Goal: Information Seeking & Learning: Learn about a topic

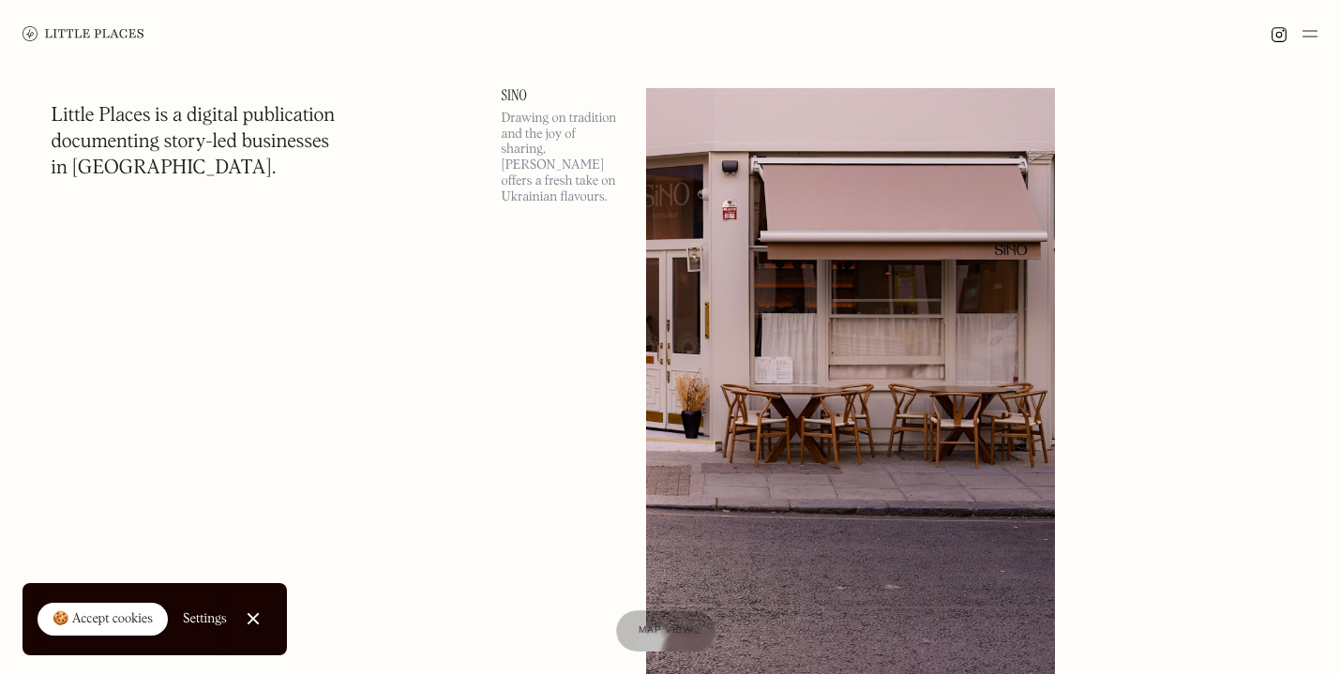
scroll to position [2700, 0]
click at [1310, 35] on img at bounding box center [1309, 34] width 15 height 23
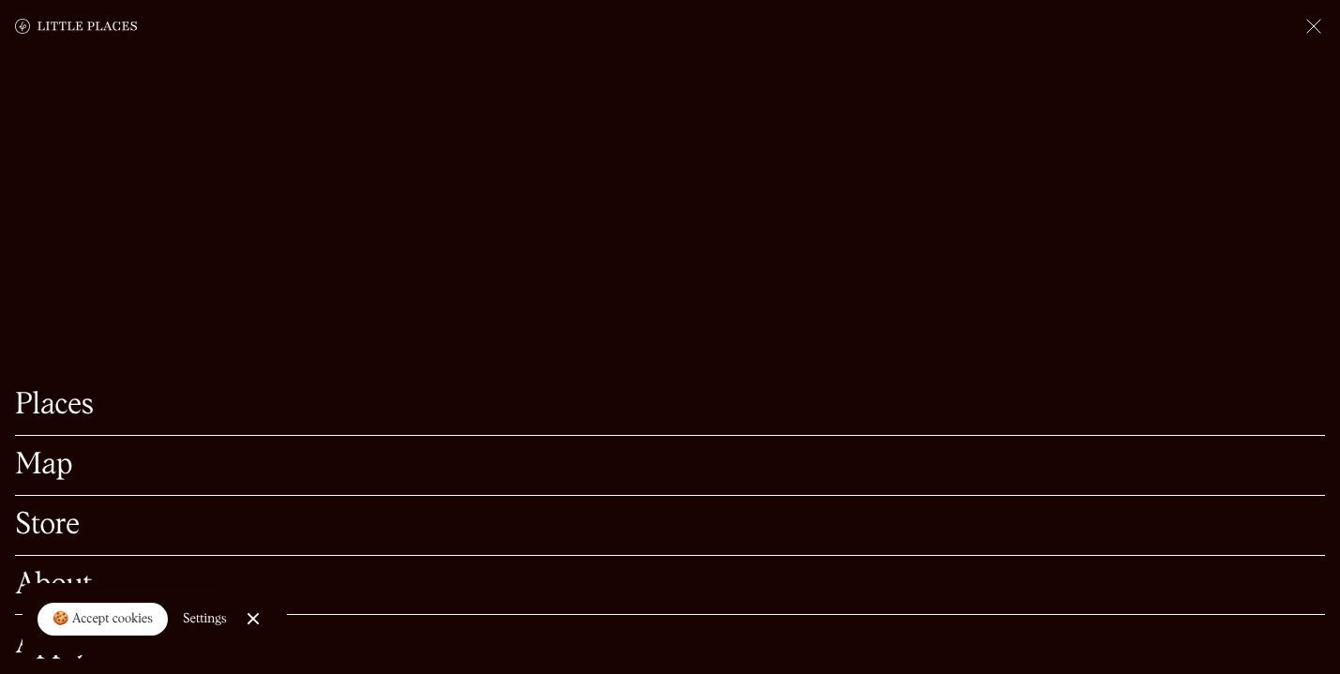
scroll to position [2973, 0]
click at [125, 624] on div "🍪 Accept cookies" at bounding box center [103, 619] width 100 height 19
click at [61, 419] on link "Places" at bounding box center [670, 405] width 1310 height 29
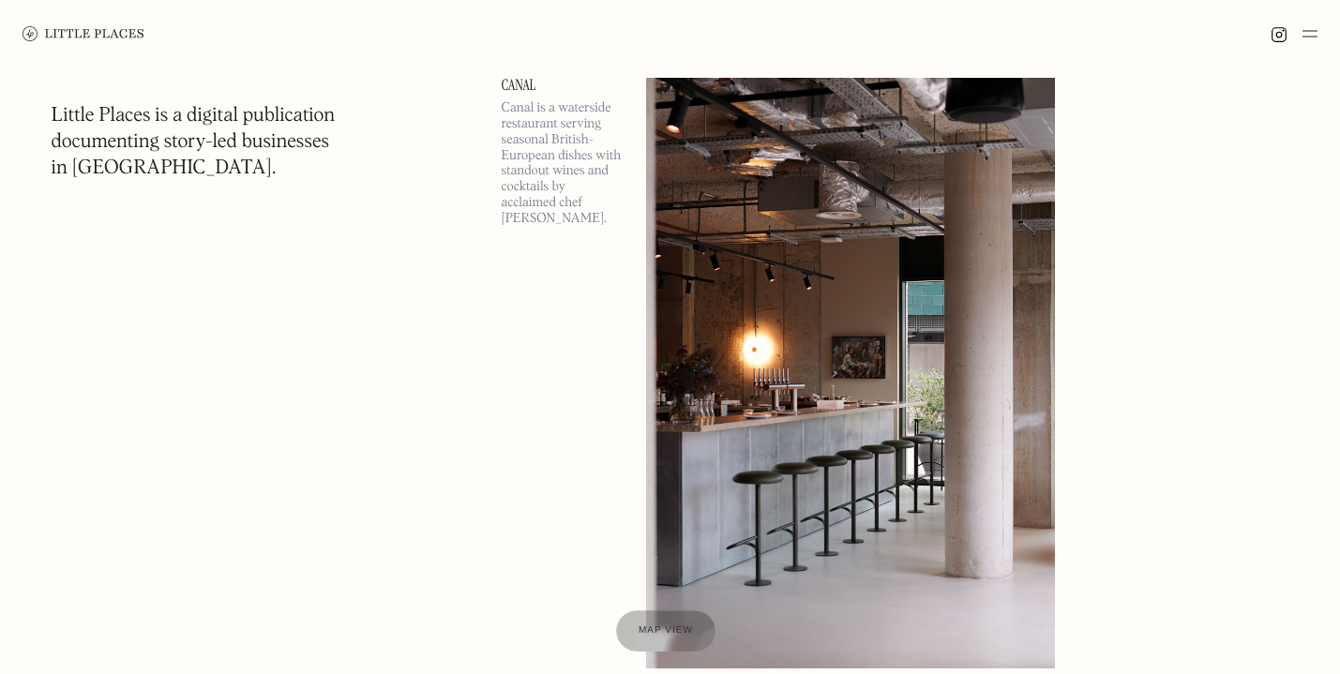
scroll to position [14494, 1]
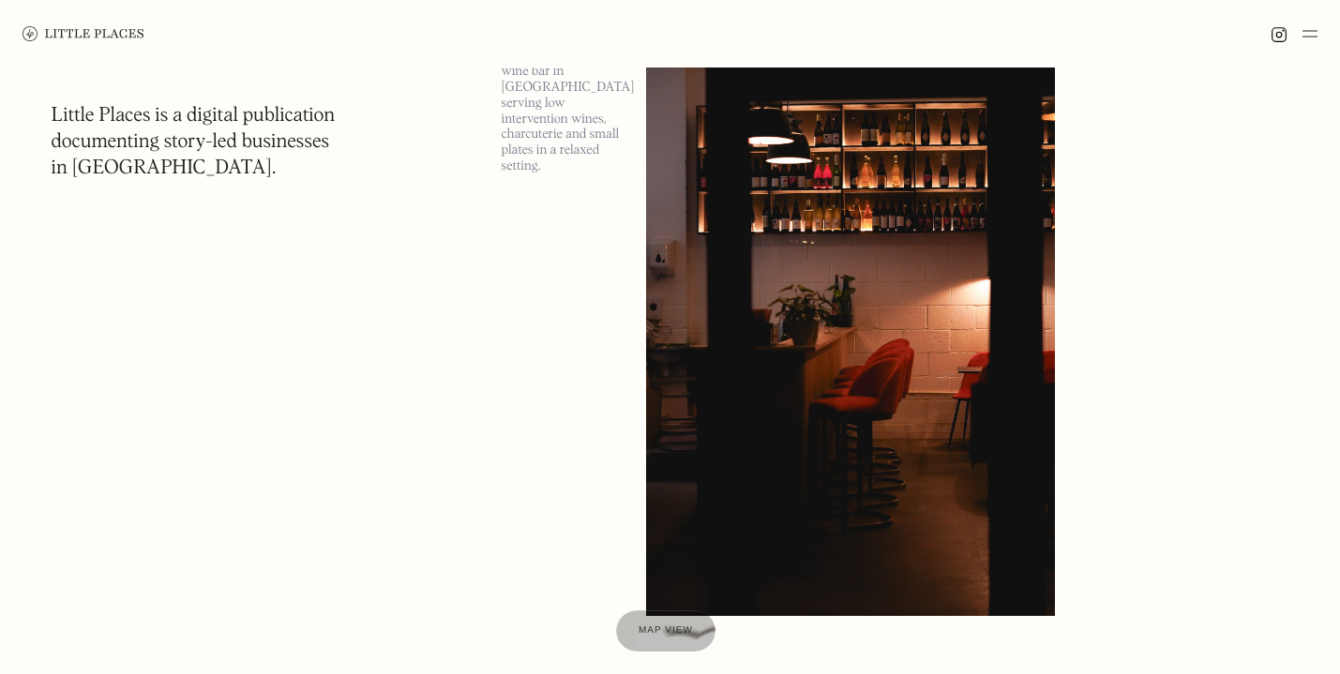
scroll to position [22323, 0]
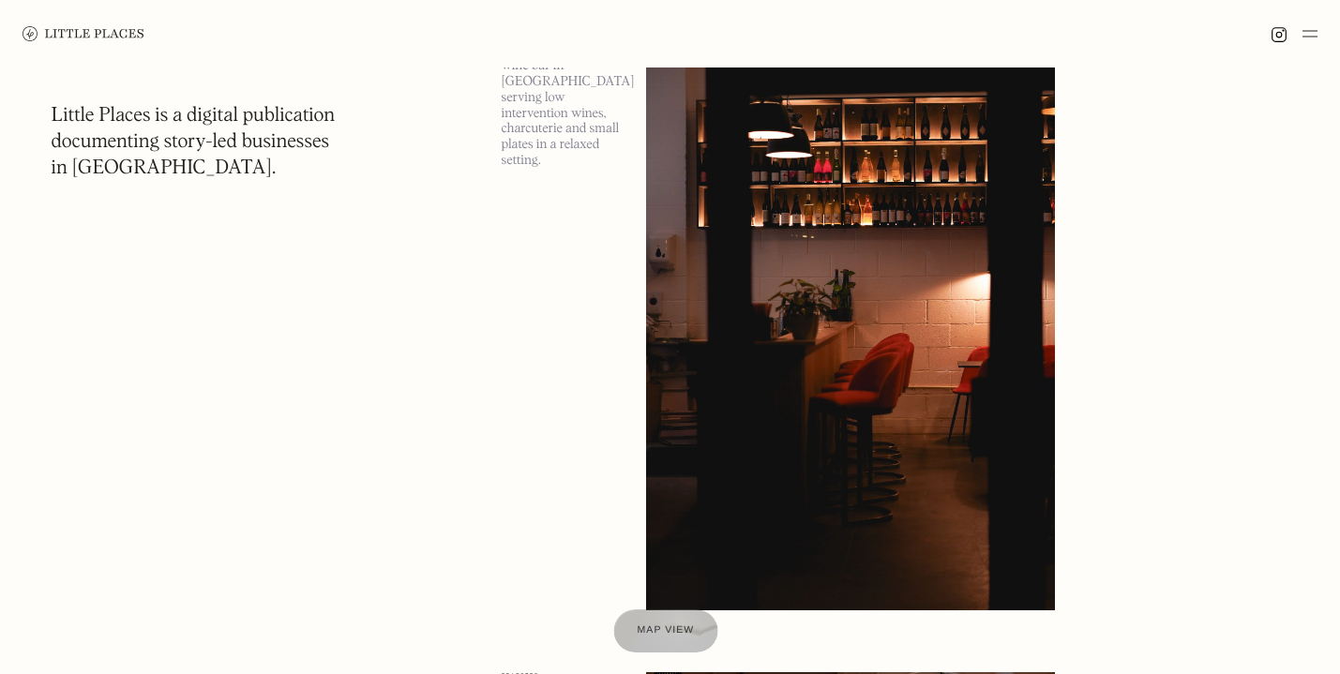
click at [677, 623] on div "Map view" at bounding box center [666, 632] width 57 height 20
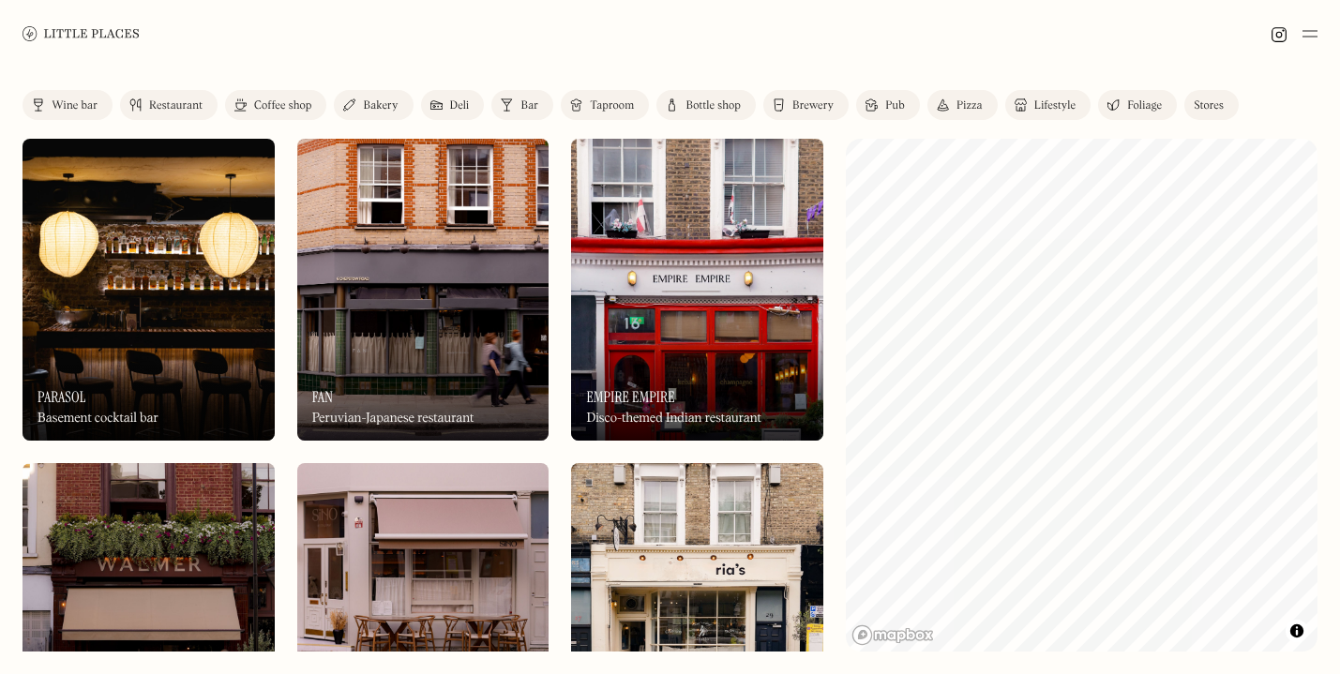
click at [611, 98] on link "Taproom" at bounding box center [605, 105] width 88 height 30
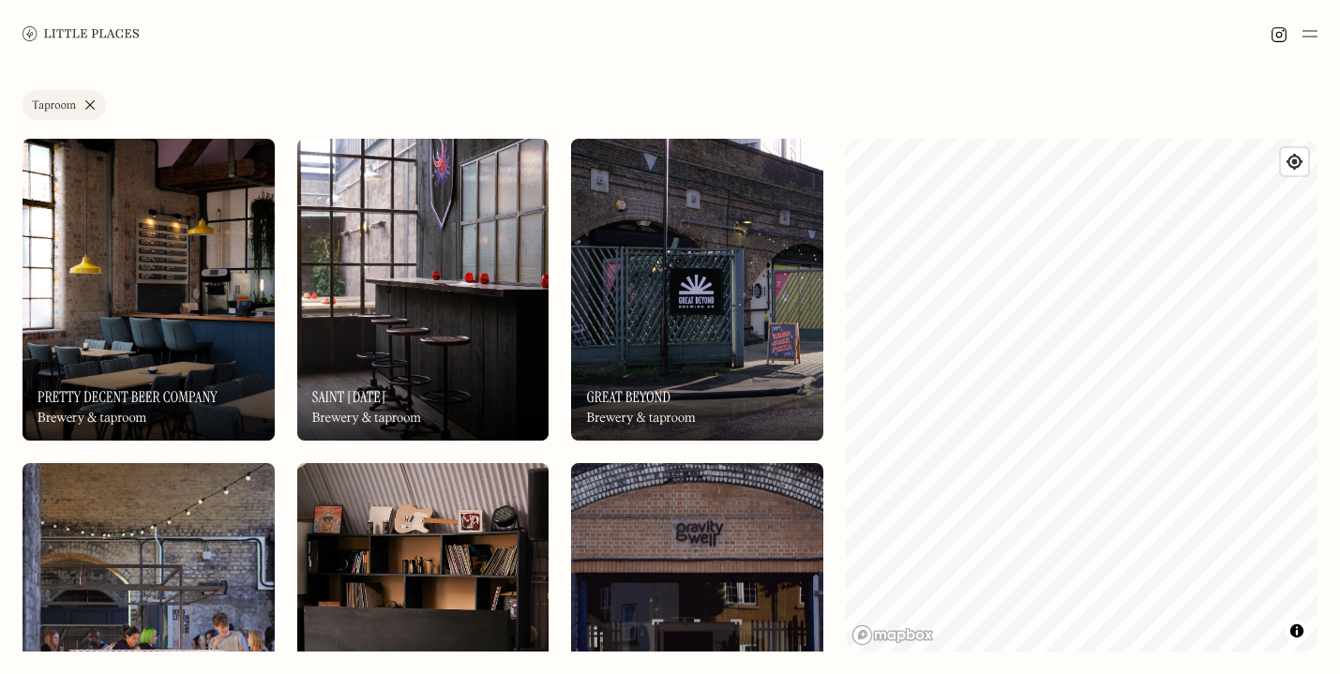
click at [433, 280] on img at bounding box center [423, 290] width 252 height 302
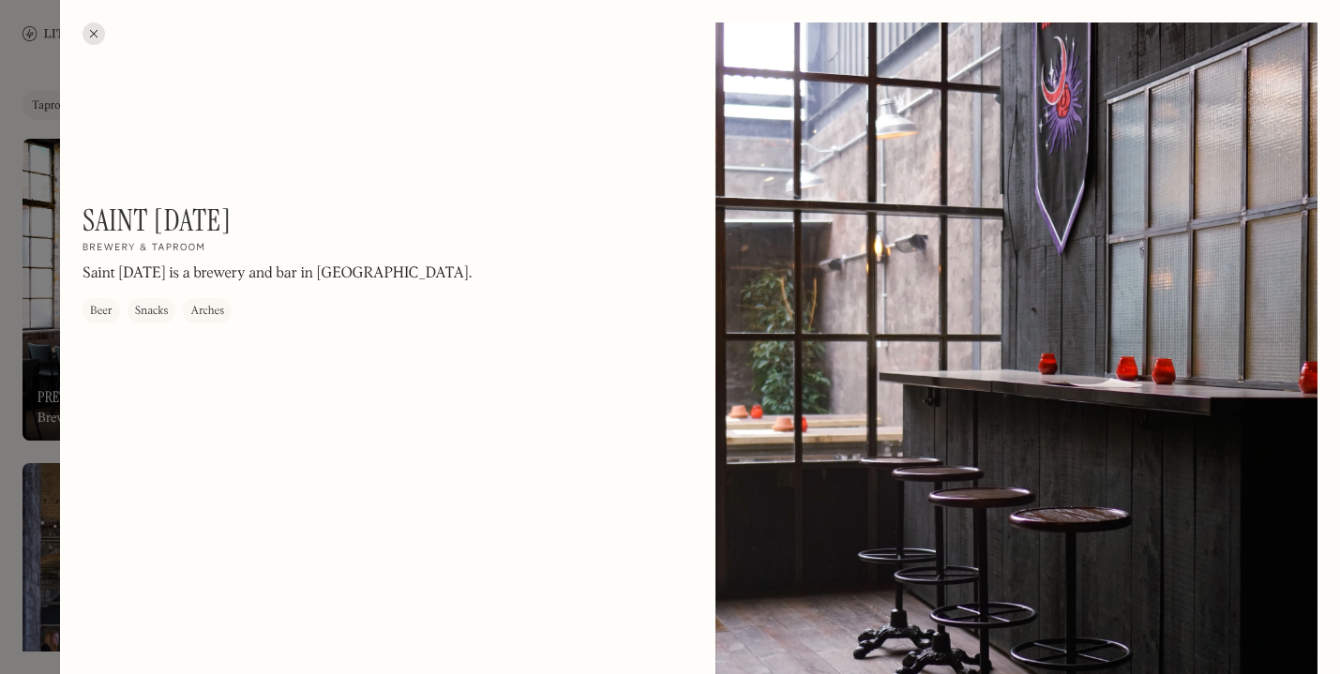
click at [95, 28] on div at bounding box center [94, 34] width 23 height 23
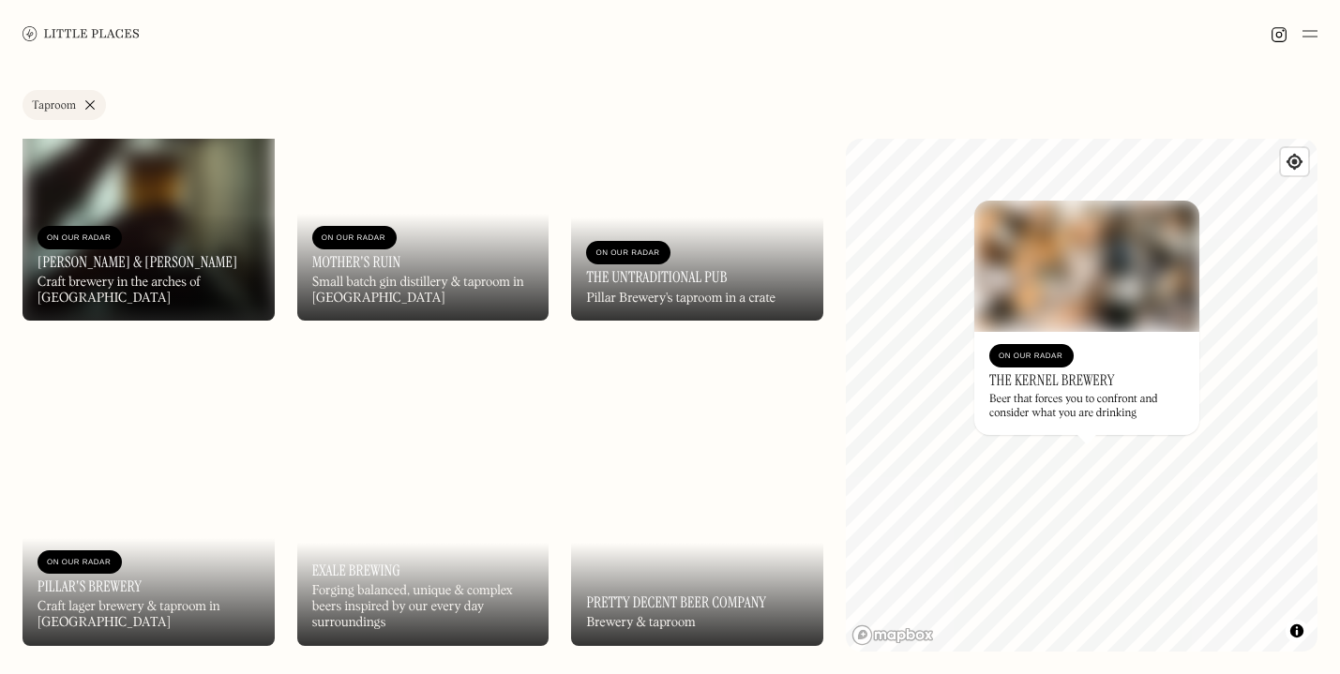
scroll to position [800, 0]
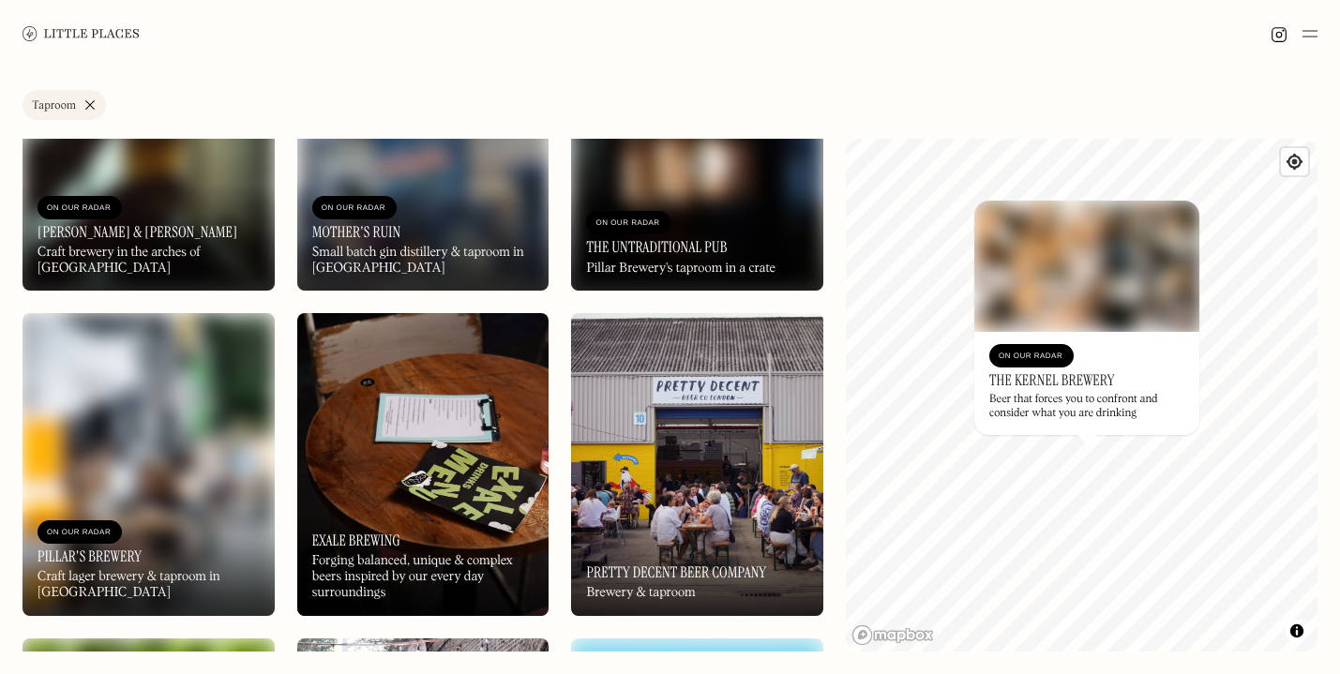
click at [429, 449] on img at bounding box center [423, 464] width 252 height 302
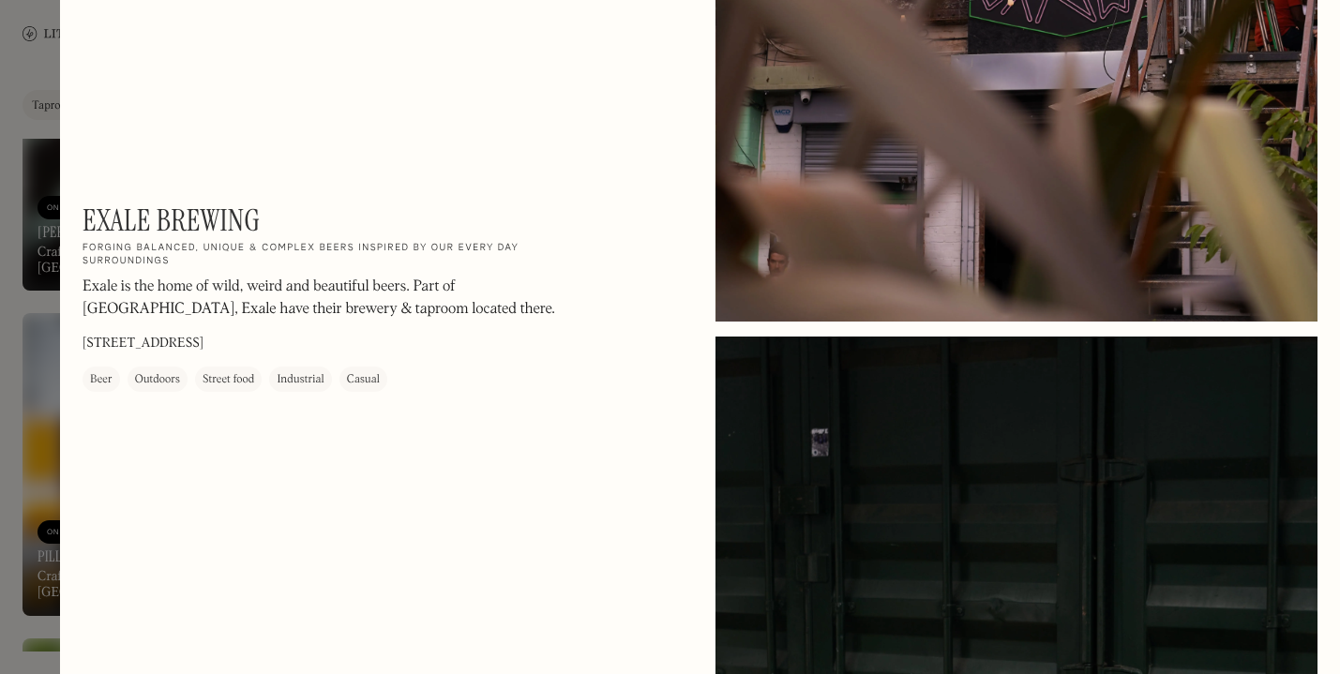
scroll to position [1992, 0]
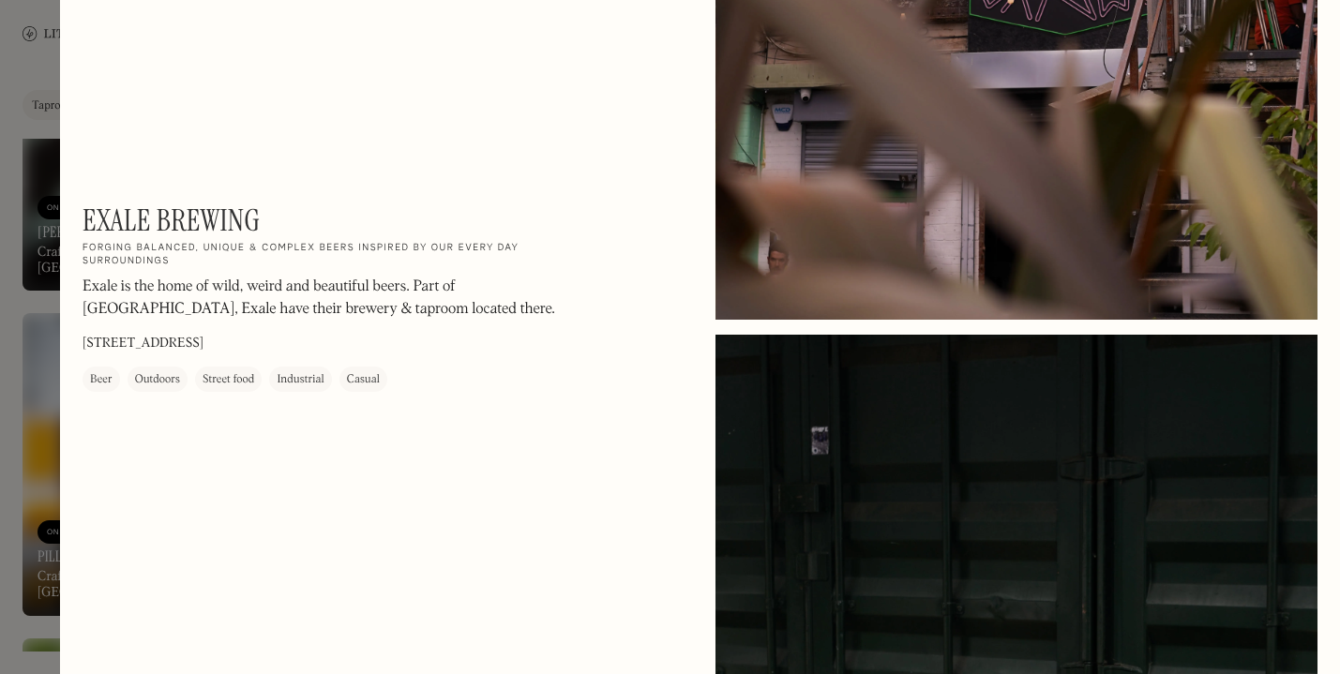
click at [26, 70] on div at bounding box center [670, 337] width 1340 height 674
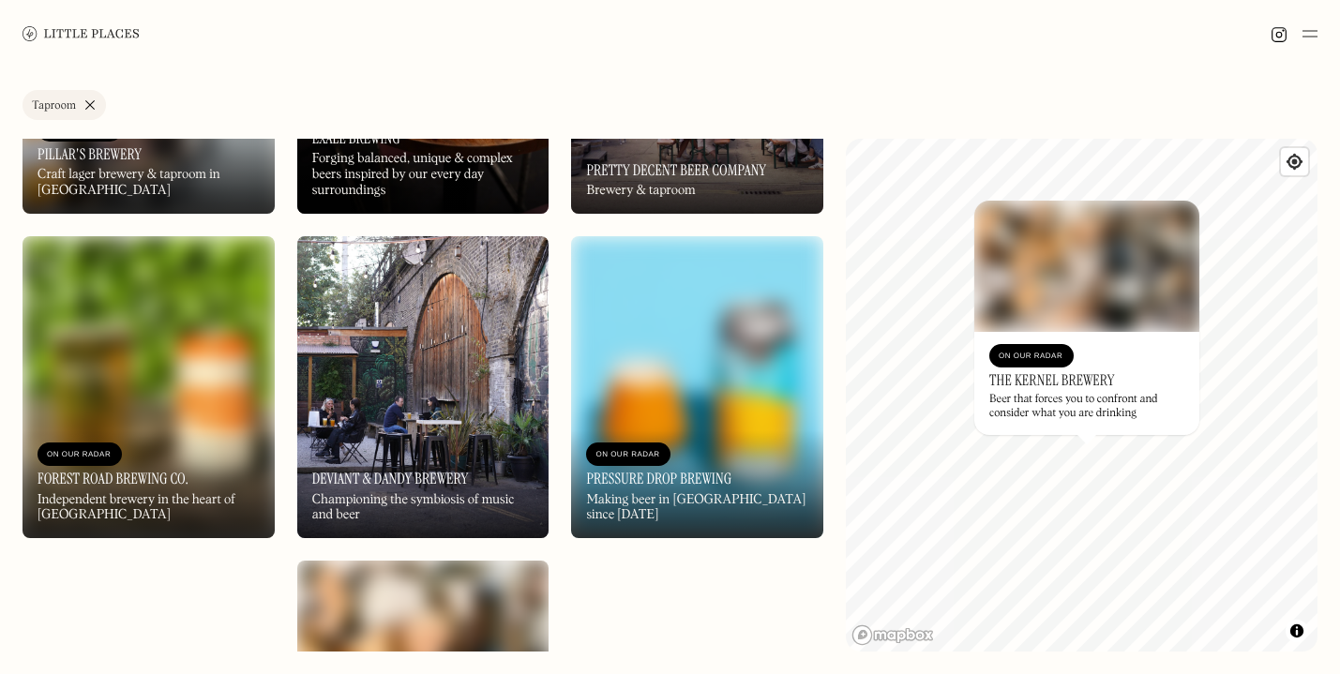
scroll to position [1202, 0]
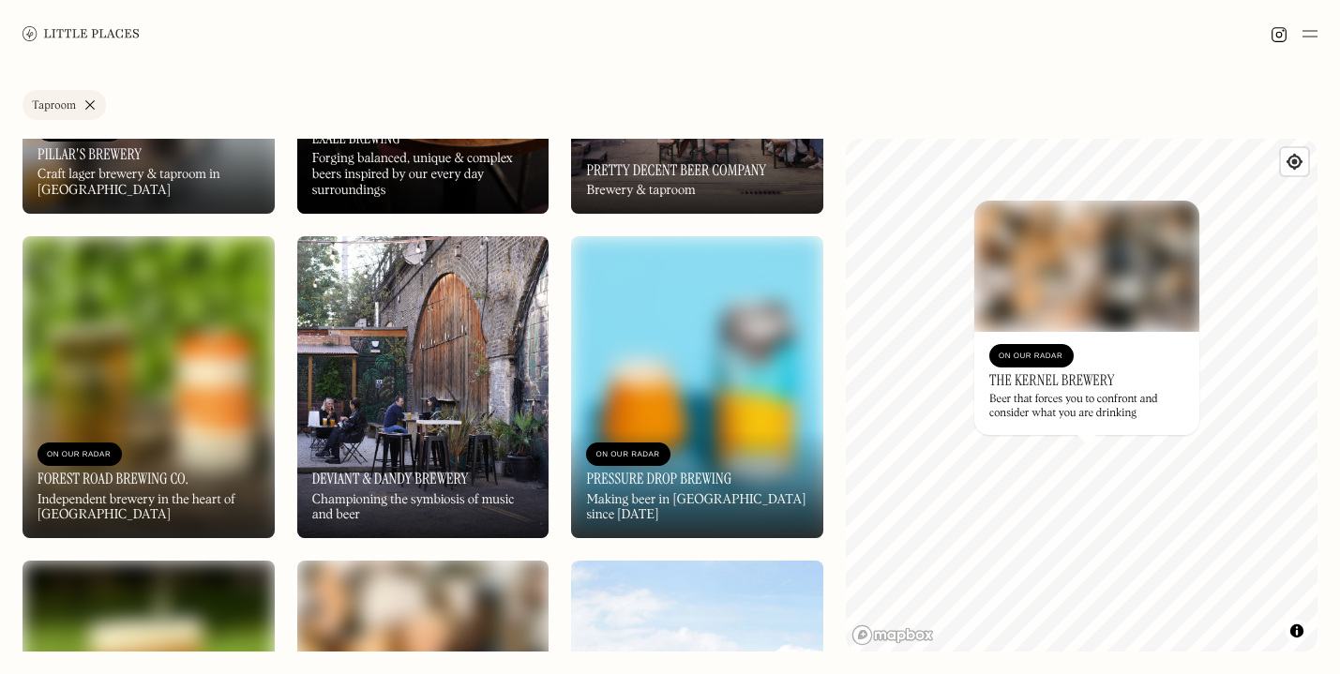
click at [465, 449] on div "On Our Radar Deviant & Dandy Brewery Championing the symbiosis of music and beer" at bounding box center [423, 486] width 252 height 103
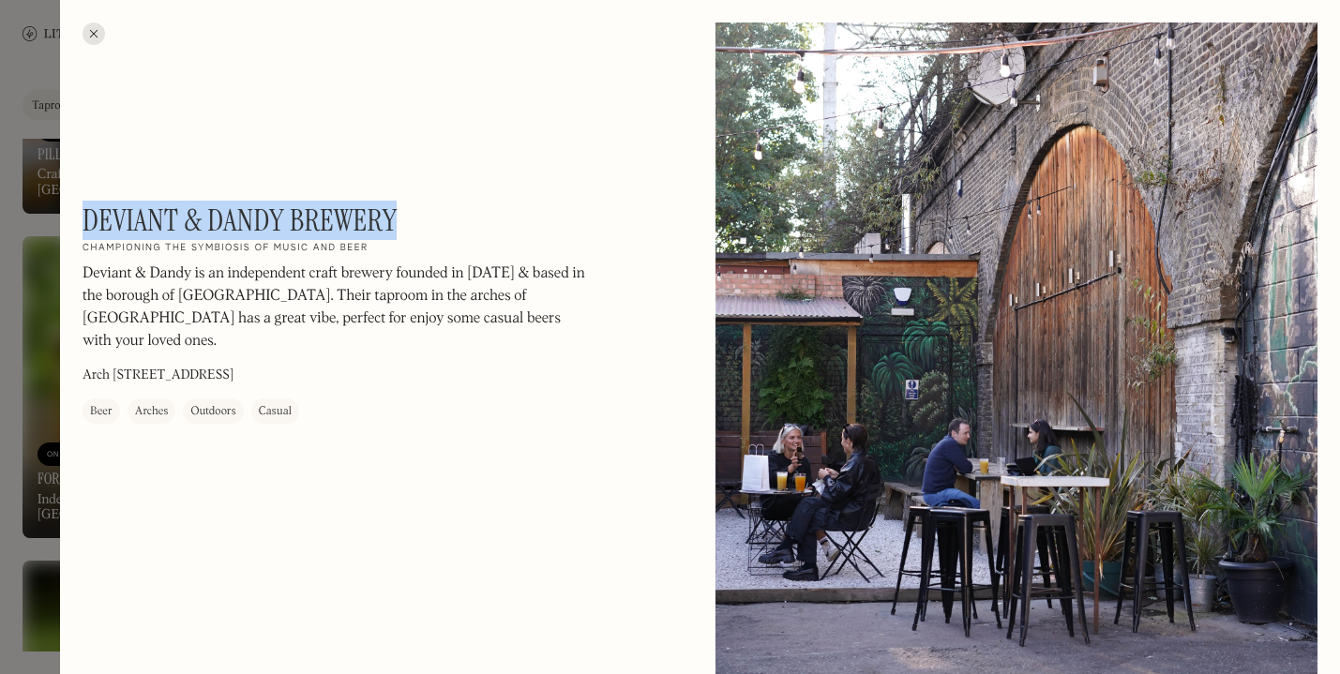
drag, startPoint x: 407, startPoint y: 217, endPoint x: 89, endPoint y: 203, distance: 318.2
click at [89, 203] on div "Deviant & Dandy Brewery On Our Radar Championing the symbiosis of music and bee…" at bounding box center [336, 313] width 506 height 221
copy h1 "Deviant & Dandy Brewery"
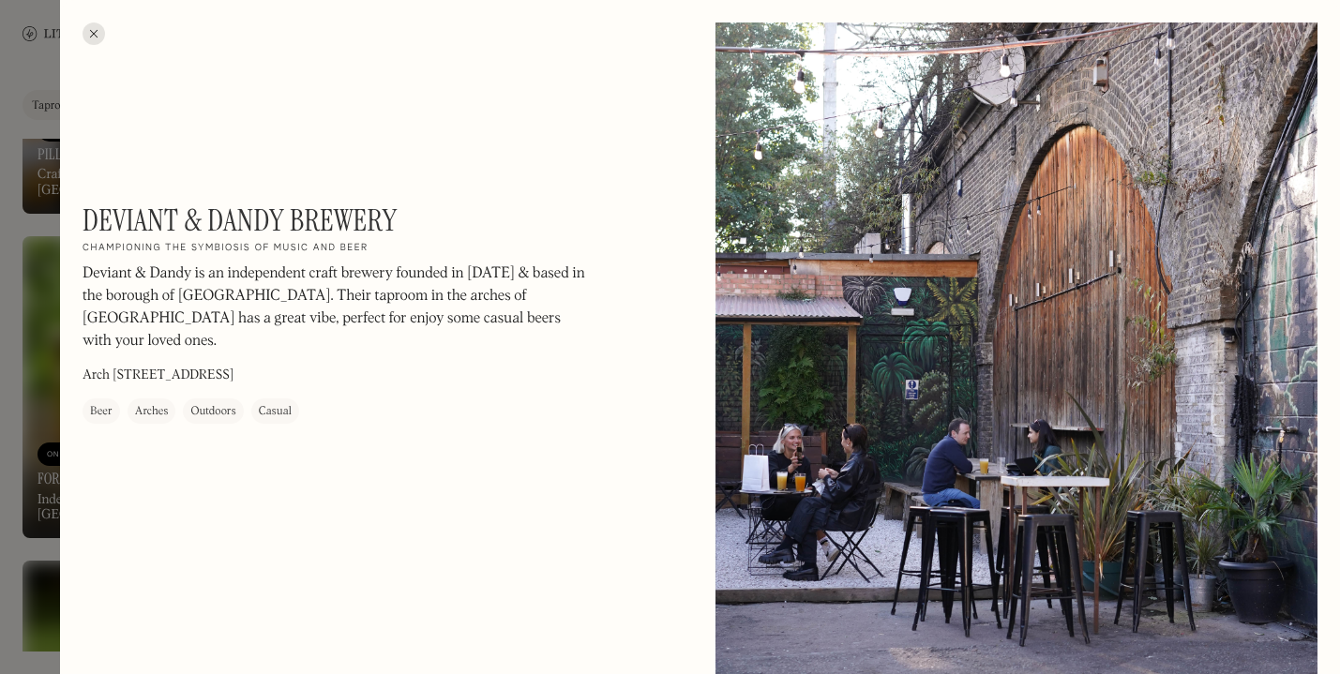
click at [11, 340] on div at bounding box center [670, 337] width 1340 height 674
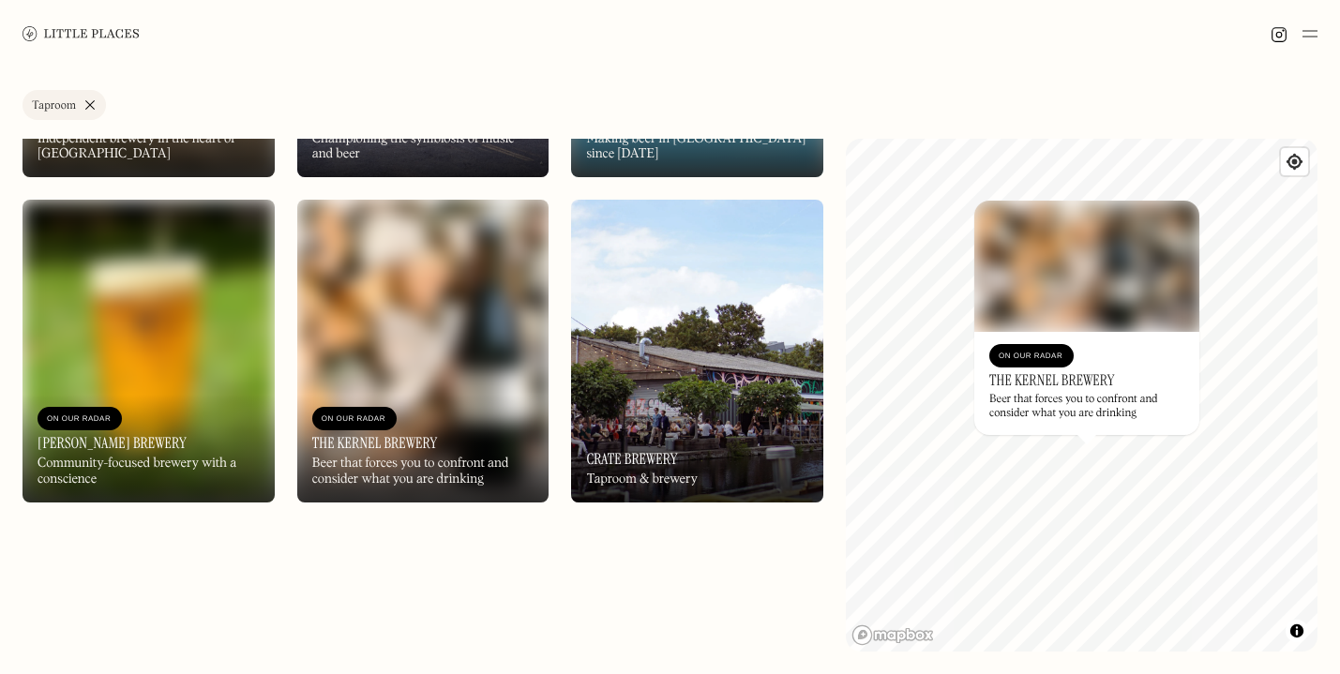
scroll to position [1646, 0]
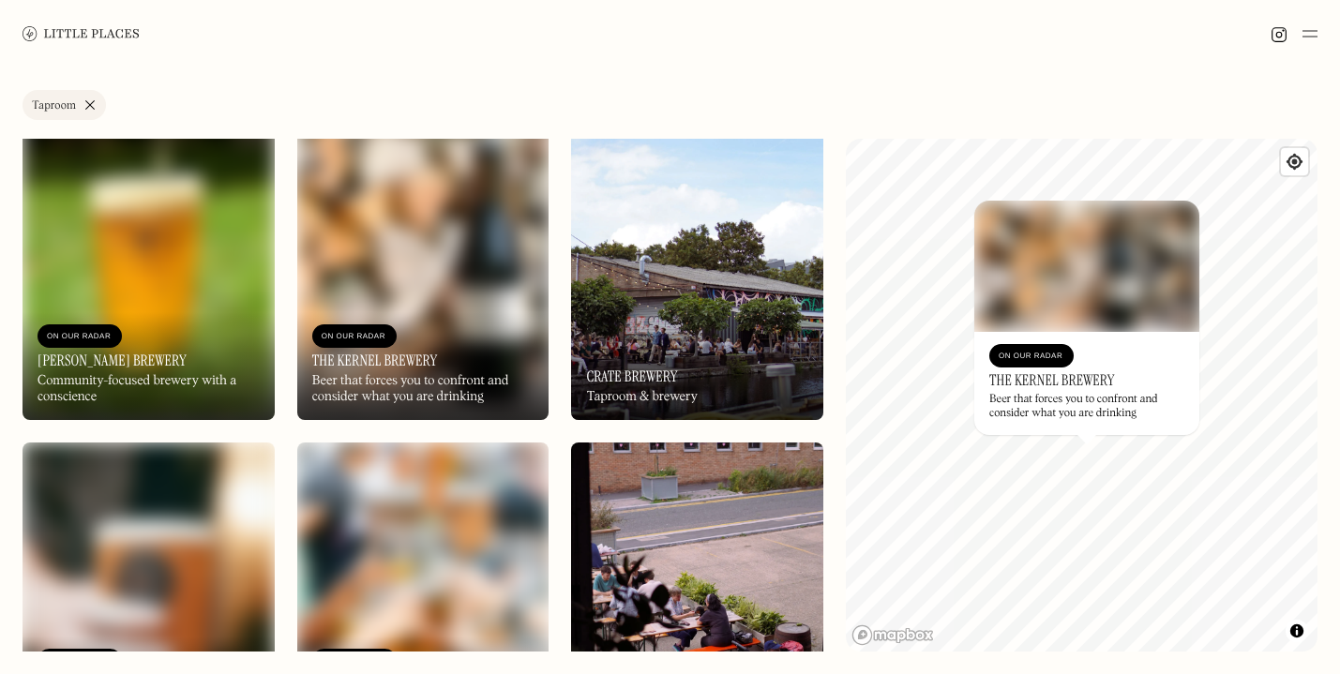
click at [693, 333] on div "On Our Radar Crate Brewery Taproom & brewery" at bounding box center [697, 368] width 252 height 103
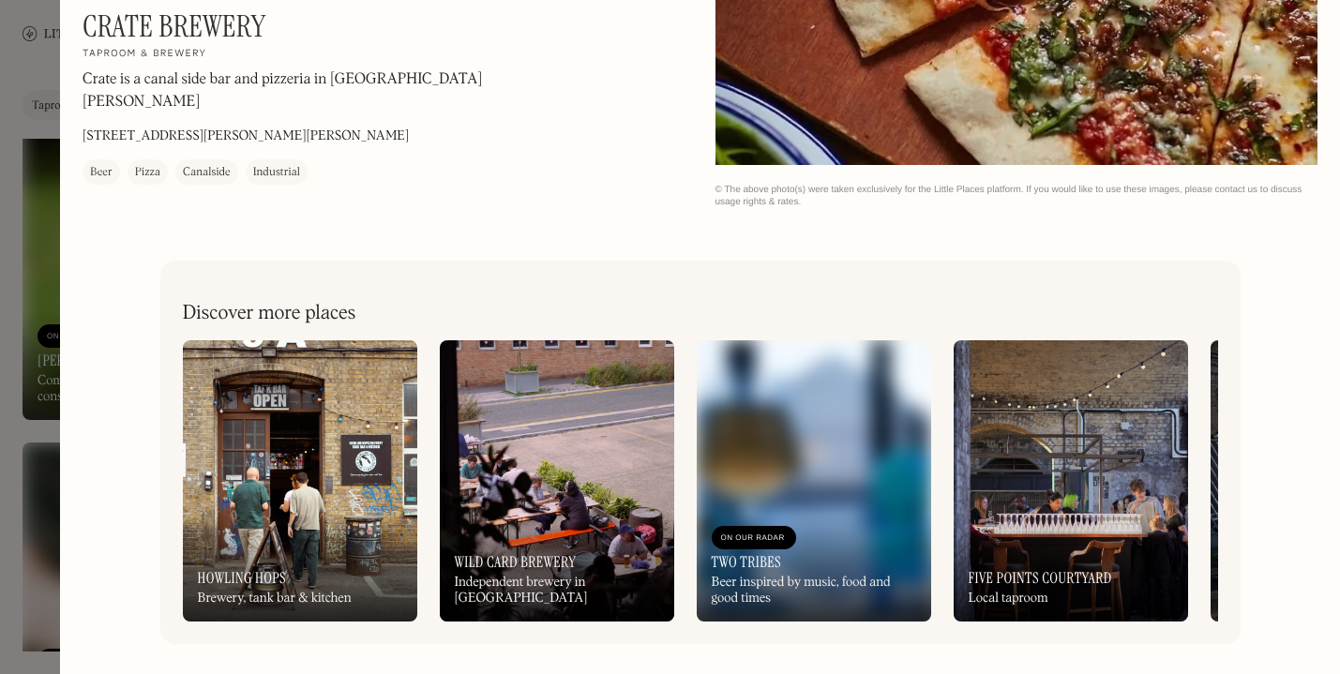
scroll to position [2915, 0]
click at [10, 431] on div at bounding box center [670, 337] width 1340 height 674
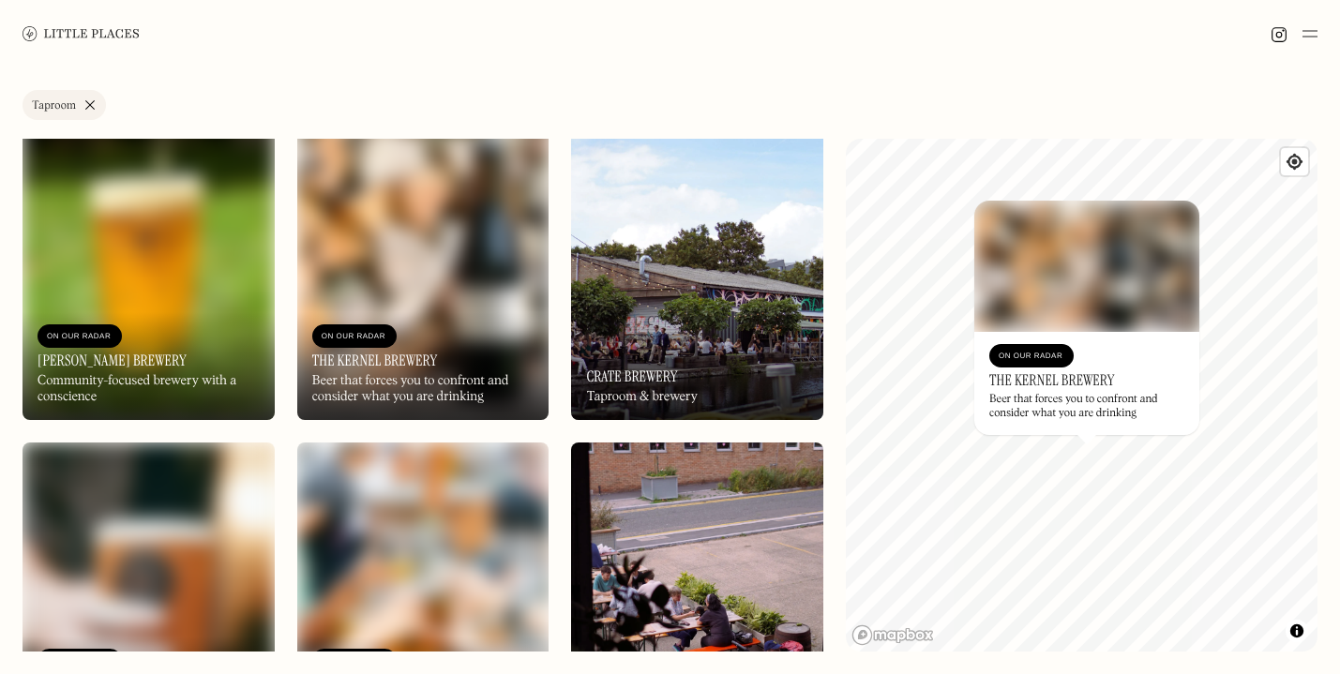
click at [88, 100] on link "Taproom" at bounding box center [64, 105] width 83 height 30
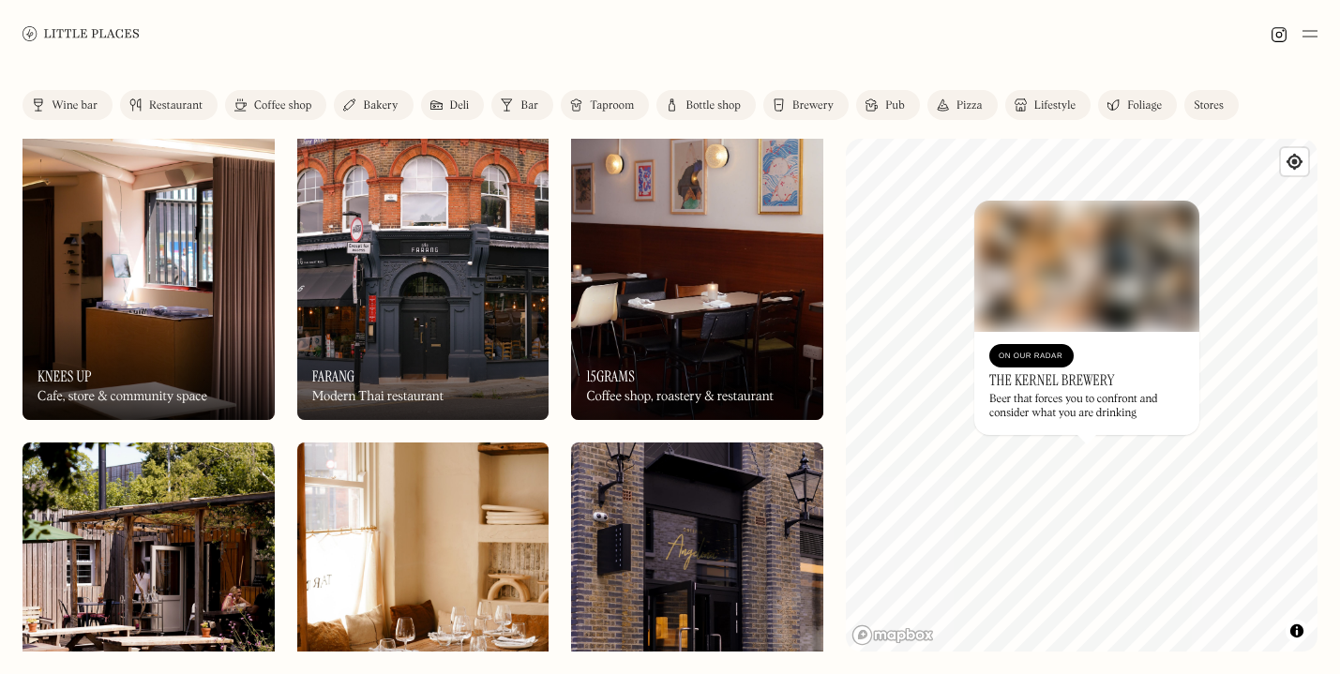
click at [895, 111] on div "Pub" at bounding box center [895, 105] width 20 height 11
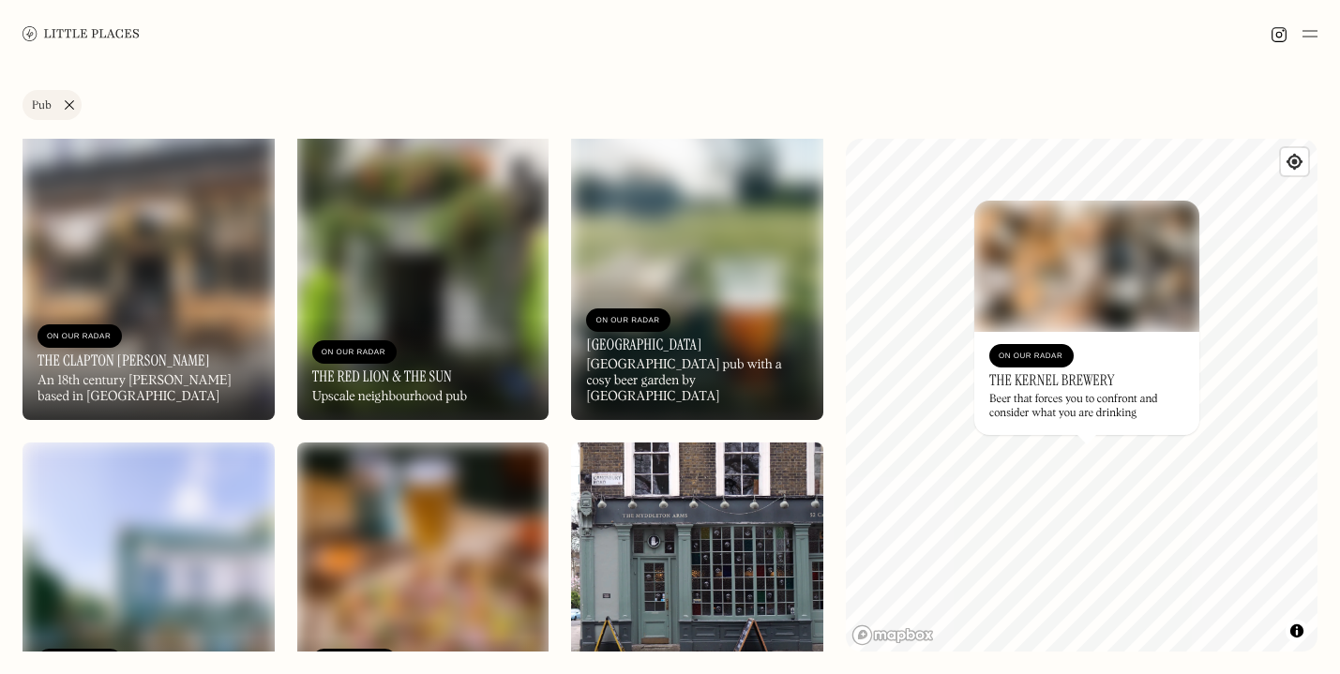
click at [1076, 404] on div "Beer that forces you to confront and consider what you are drinking" at bounding box center [1086, 406] width 195 height 27
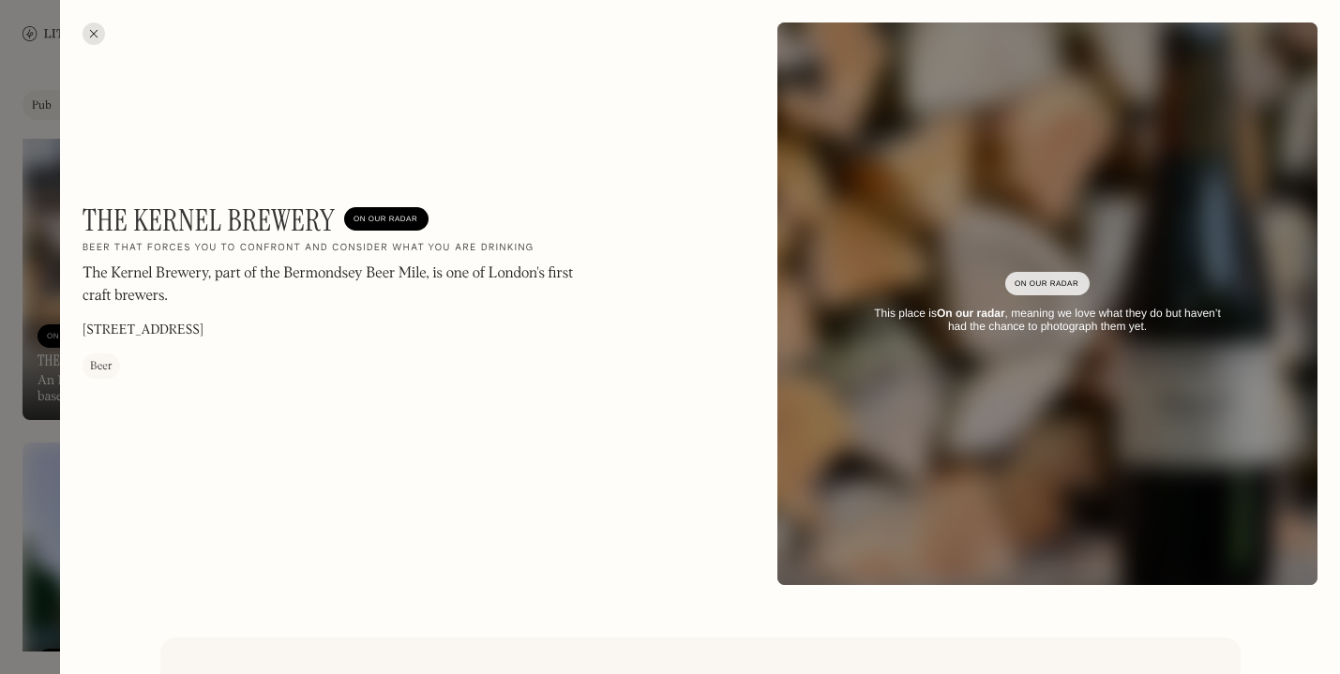
click at [90, 32] on div at bounding box center [94, 34] width 23 height 23
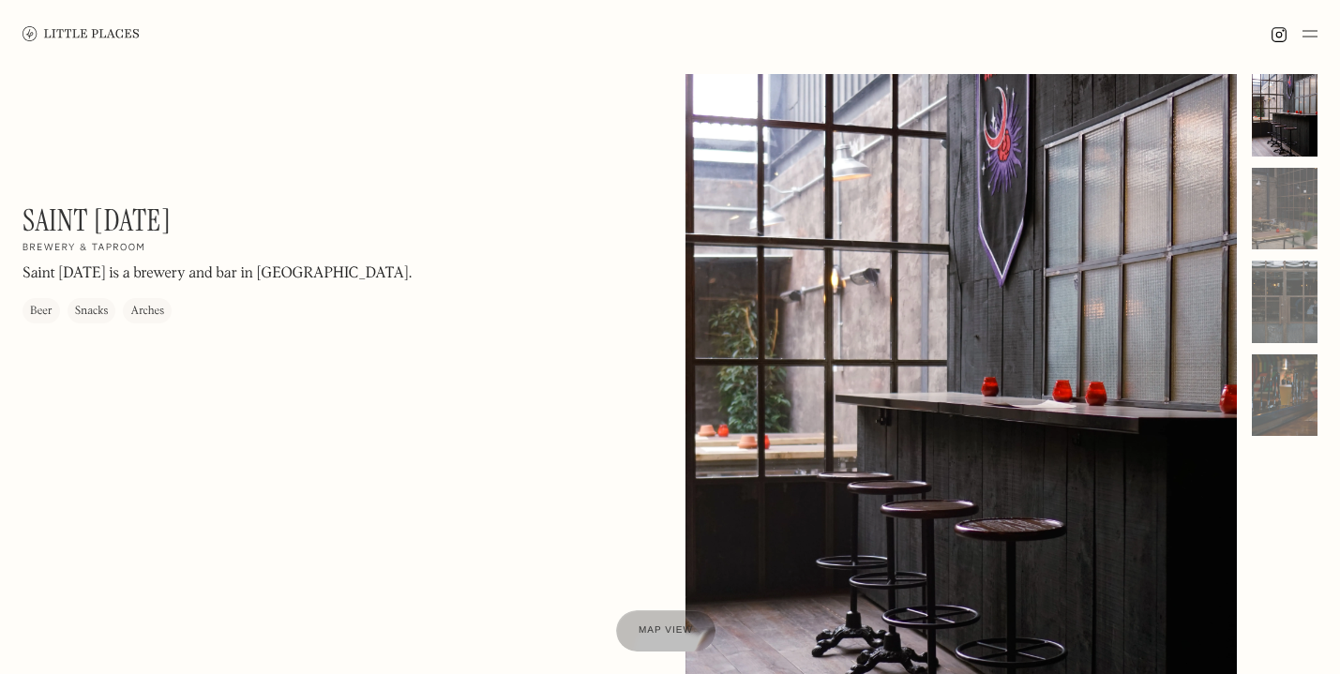
scroll to position [5, 0]
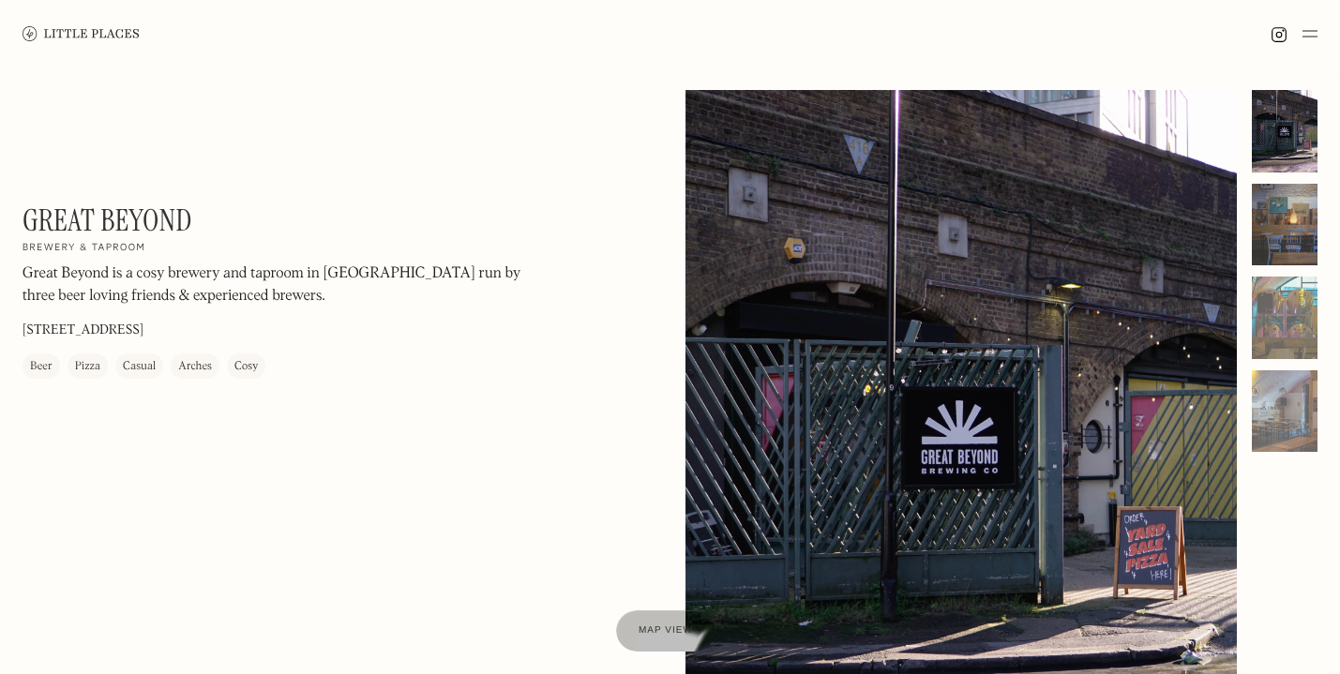
click at [1290, 228] on div at bounding box center [1285, 225] width 66 height 83
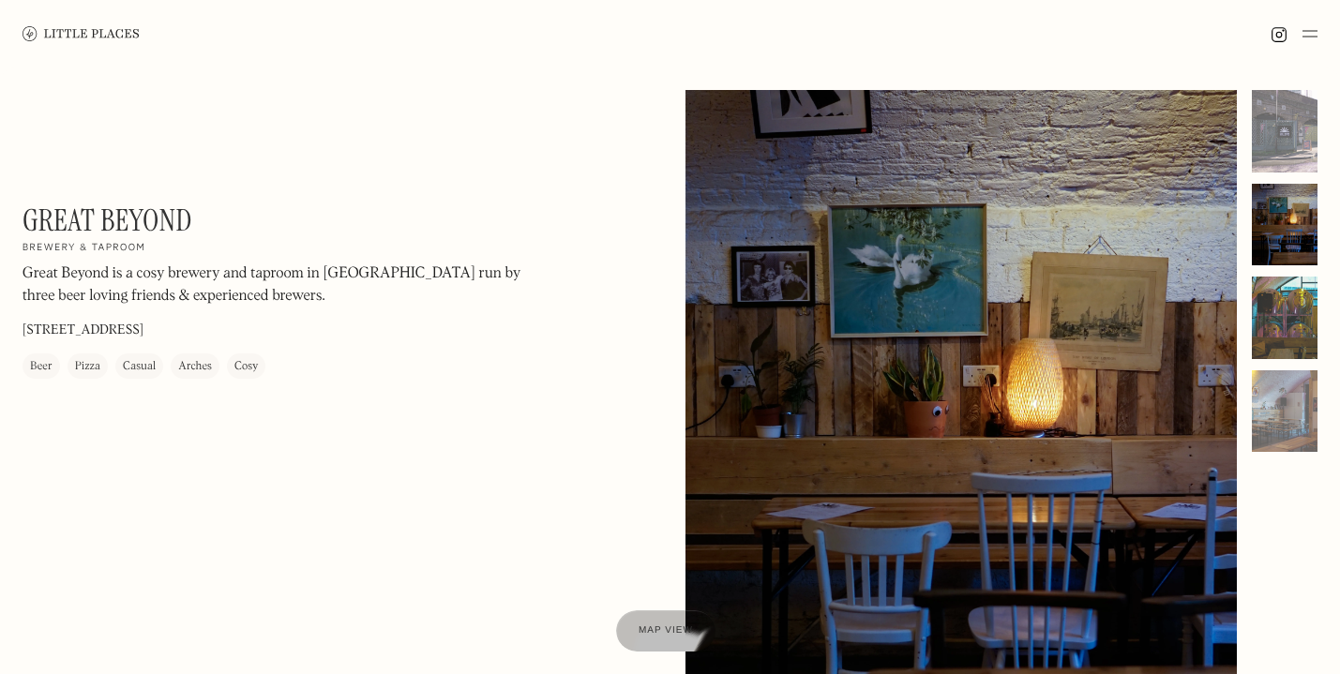
click at [1278, 316] on div at bounding box center [1285, 318] width 66 height 83
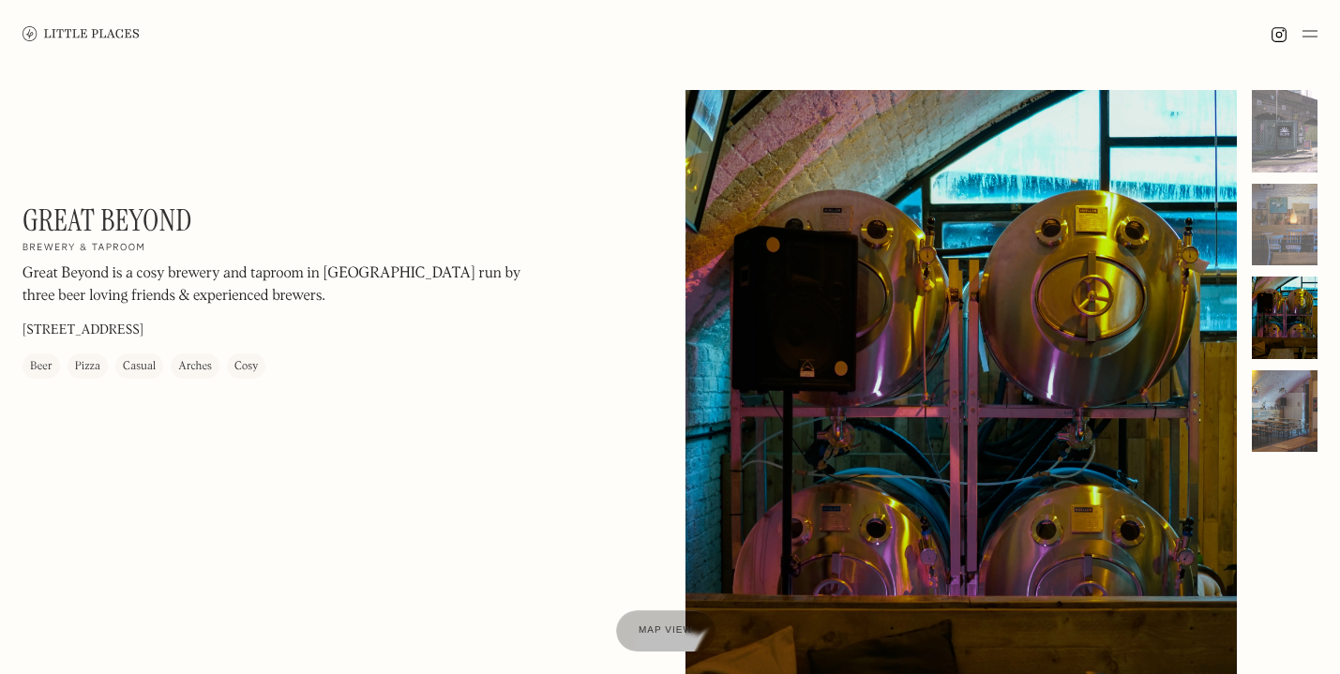
click at [1290, 403] on div at bounding box center [1285, 411] width 66 height 83
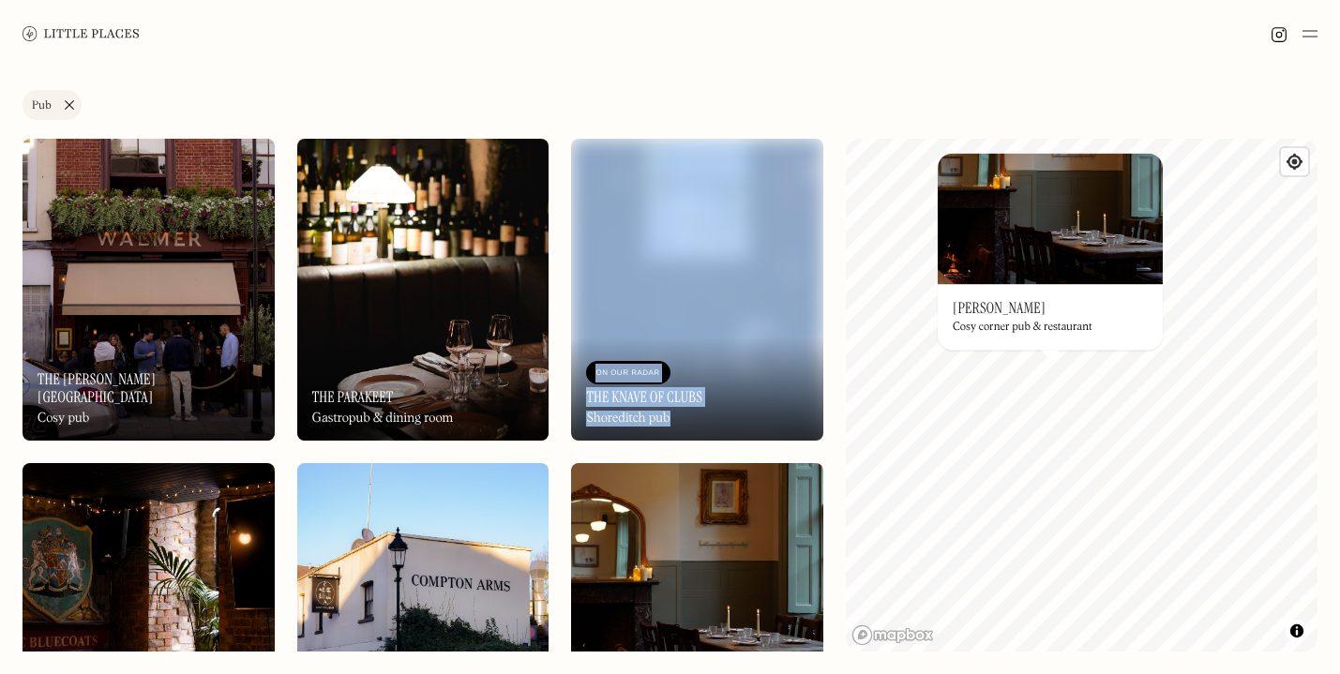
click at [994, 307] on h3 "William IV" at bounding box center [999, 308] width 93 height 18
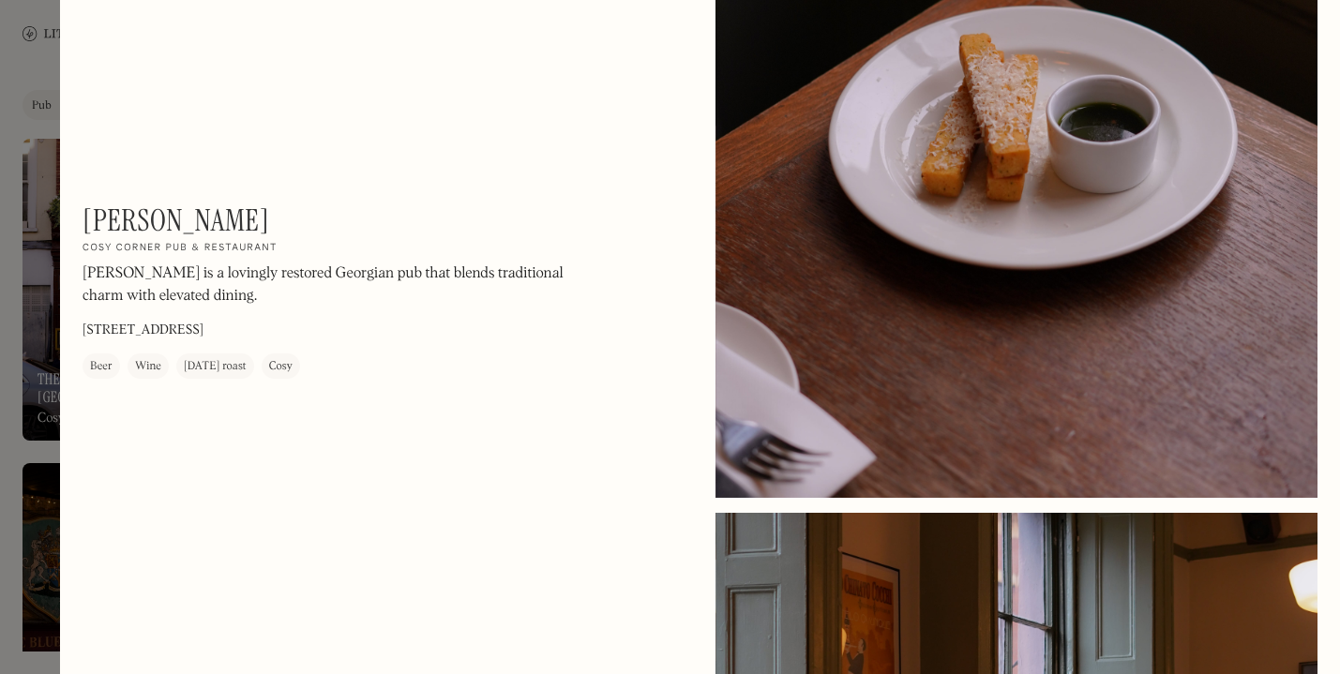
scroll to position [3345, 0]
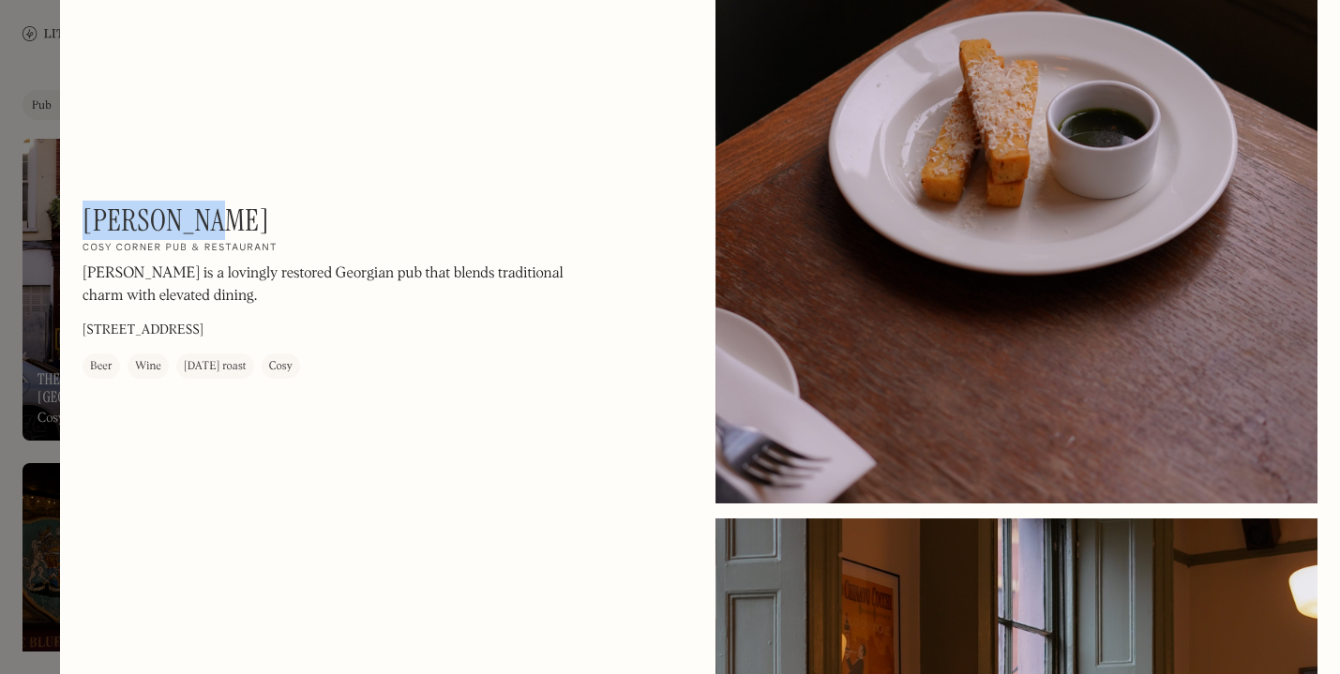
drag, startPoint x: 213, startPoint y: 214, endPoint x: 87, endPoint y: 219, distance: 125.8
click at [87, 219] on div "William IV On Our Radar Cosy corner pub & restaurant William IV is a lovingly r…" at bounding box center [336, 291] width 506 height 176
copy h1 "William IV"
click at [4, 260] on div at bounding box center [670, 337] width 1340 height 674
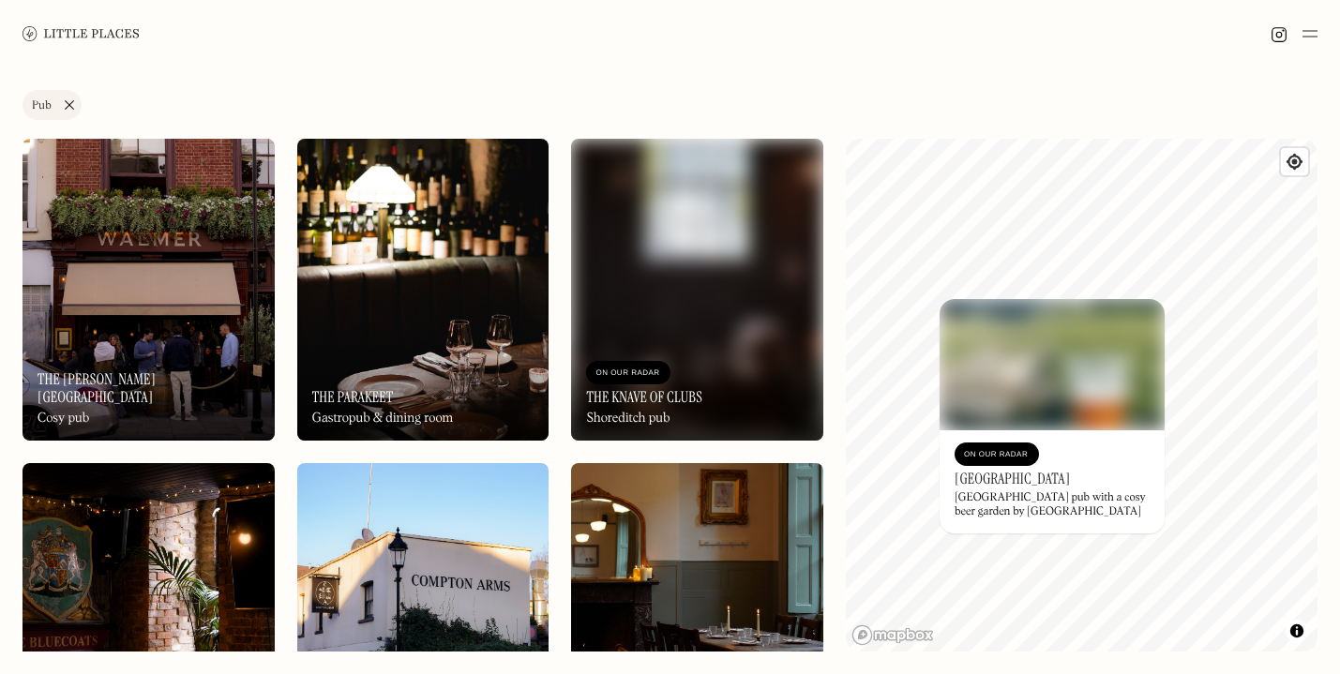
click at [1051, 480] on h3 "[GEOGRAPHIC_DATA]" at bounding box center [1012, 479] width 115 height 18
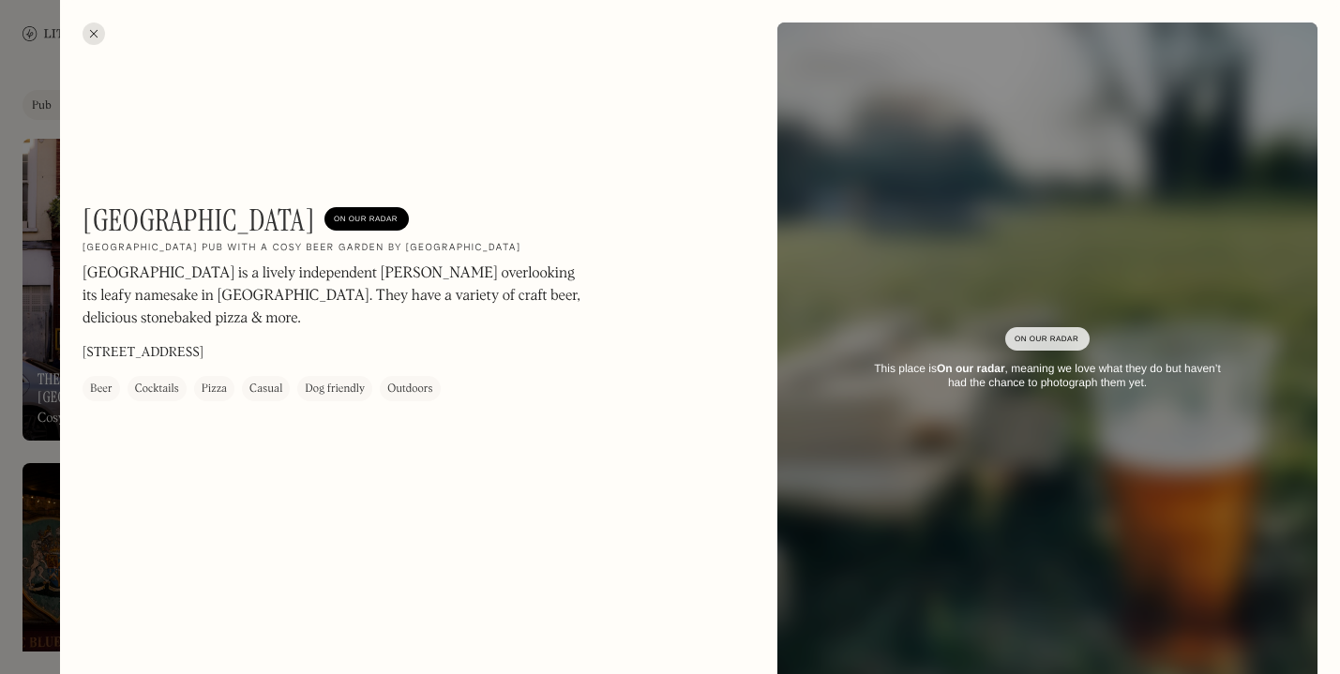
drag, startPoint x: 347, startPoint y: 214, endPoint x: 80, endPoint y: 231, distance: 267.8
click at [80, 231] on div "Clissold Park Tavern On Our Radar East London pub with a cosy beer garden by Cl…" at bounding box center [700, 359] width 1280 height 719
click at [82, 213] on div "Clissold Park Tavern On Our Radar East London pub with a cosy beer garden by Cl…" at bounding box center [700, 359] width 1280 height 719
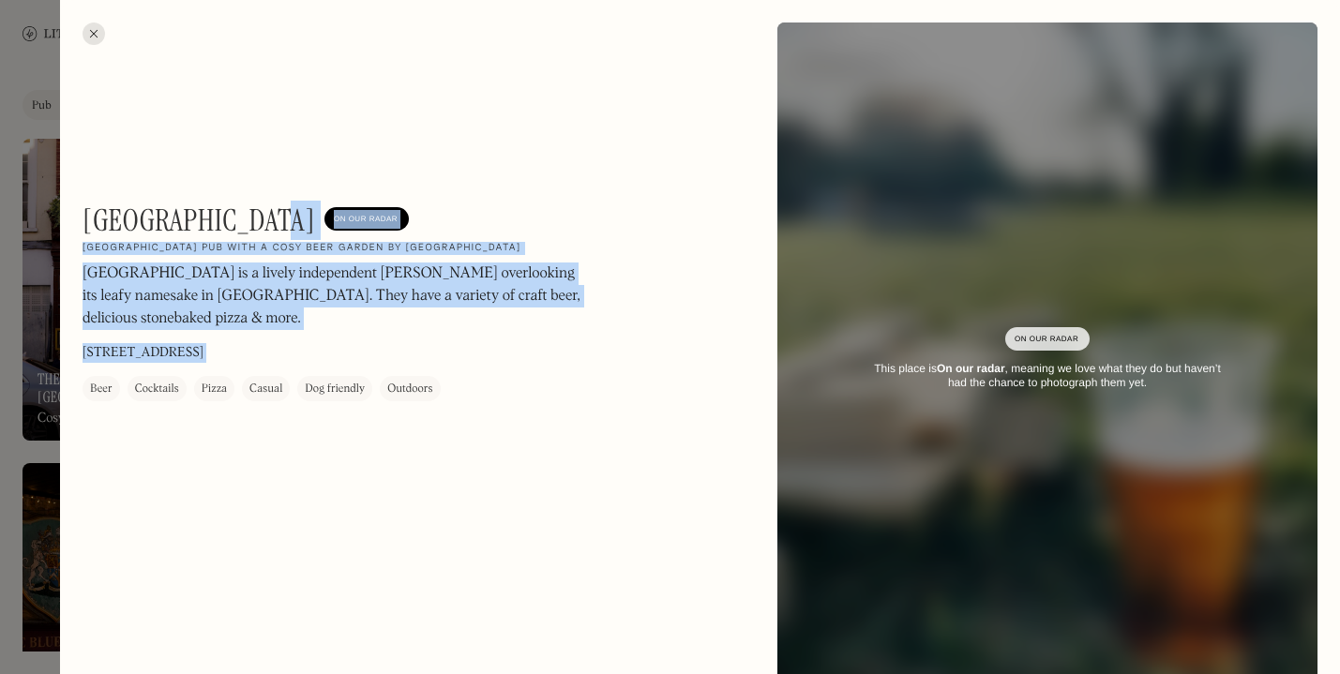
drag, startPoint x: 82, startPoint y: 214, endPoint x: 275, endPoint y: 205, distance: 193.3
click at [275, 205] on div "Clissold Park Tavern On Our Radar East London pub with a cosy beer garden by Cl…" at bounding box center [700, 359] width 1280 height 719
click at [289, 307] on p "Clissold Park Tavern is a lively independent boozer overlooking its leafy names…" at bounding box center [336, 297] width 506 height 68
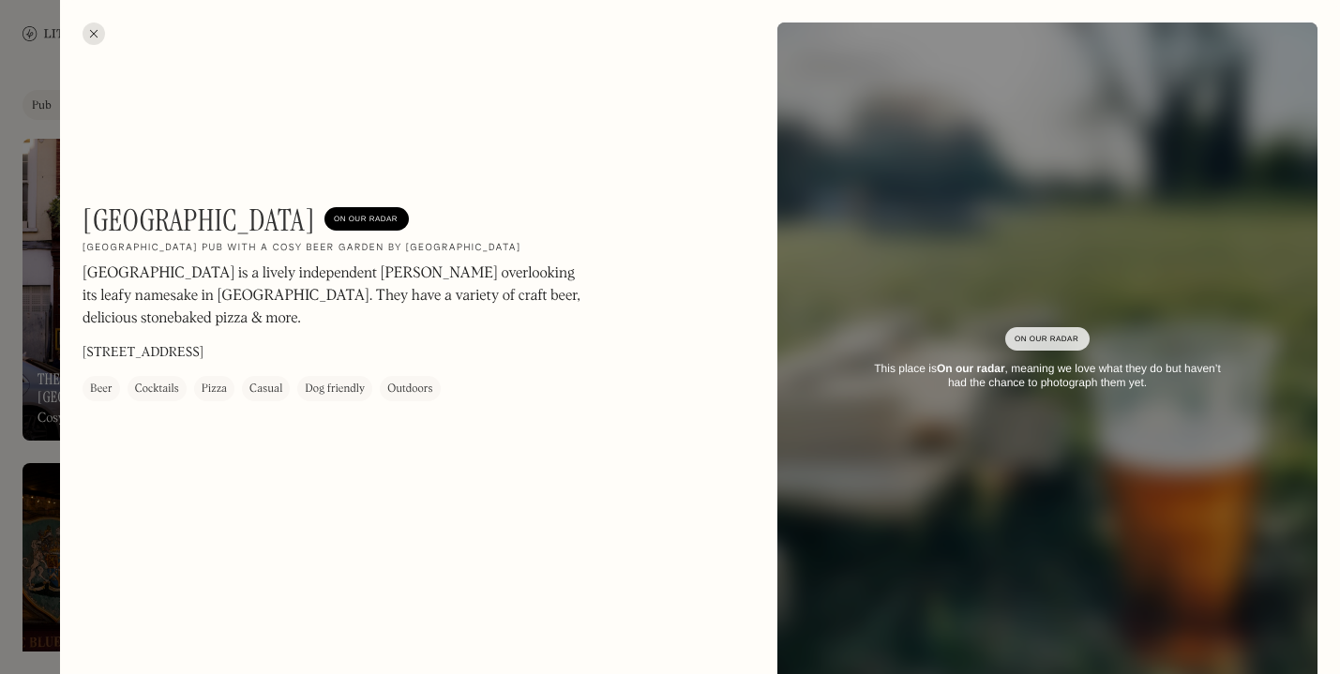
drag, startPoint x: 338, startPoint y: 215, endPoint x: 87, endPoint y: 215, distance: 251.3
click at [87, 215] on h1 "[GEOGRAPHIC_DATA]" at bounding box center [199, 221] width 233 height 36
copy h1 "[GEOGRAPHIC_DATA]"
click at [92, 35] on div at bounding box center [94, 34] width 23 height 23
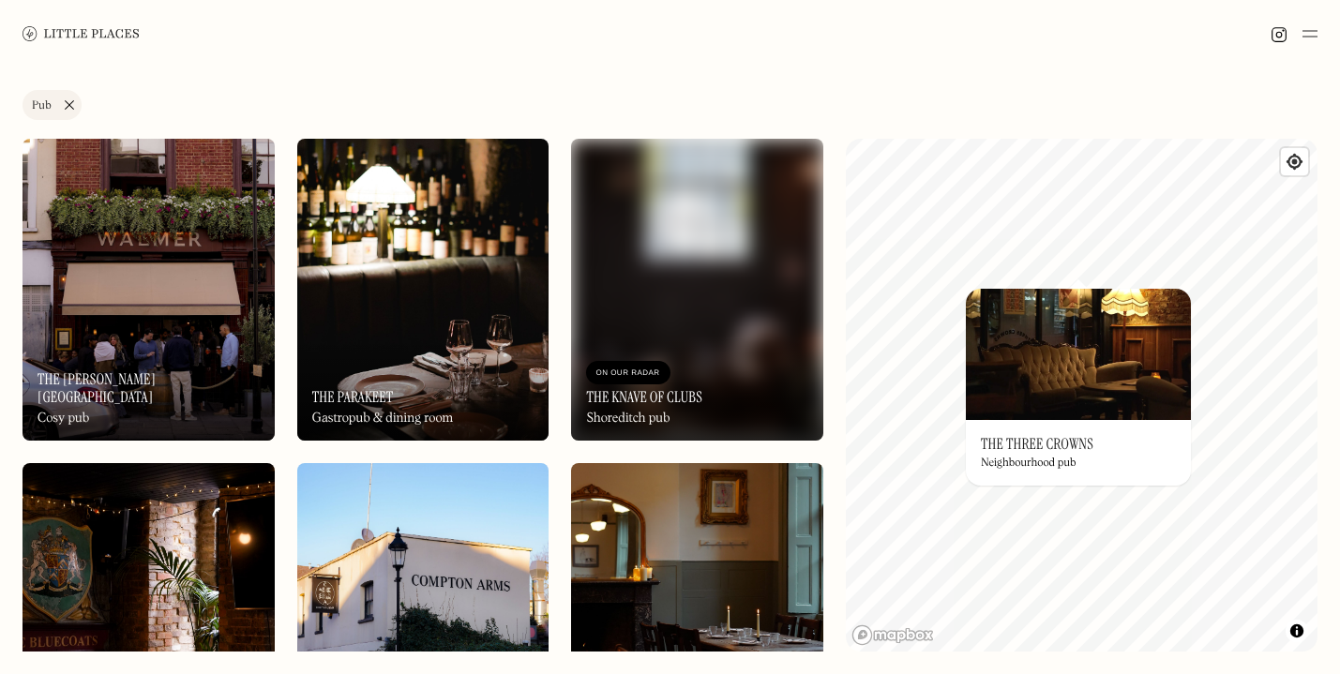
click at [173, 76] on div "Label Pub Wine bar Restaurant Coffee shop Bakery Deli Bar Taproom Bottle shop B…" at bounding box center [670, 371] width 1340 height 607
click at [69, 106] on link "Pub" at bounding box center [52, 105] width 59 height 30
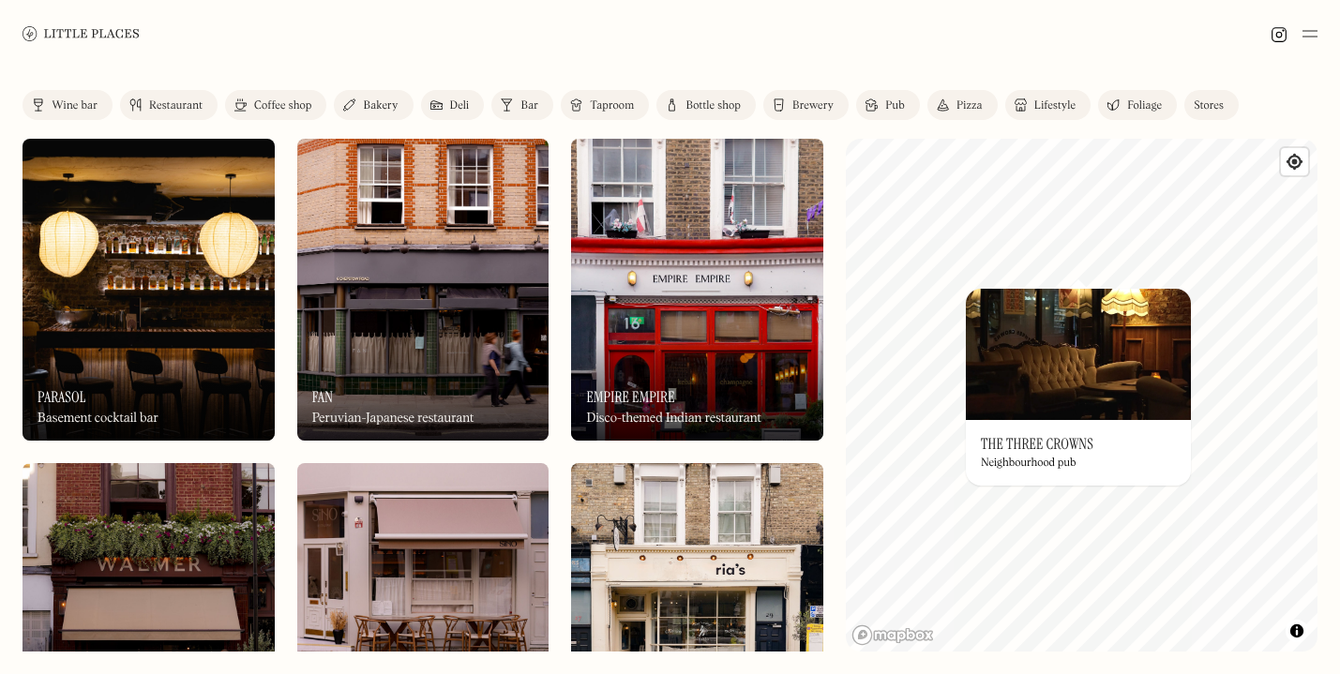
click at [522, 98] on link "Bar" at bounding box center [522, 105] width 62 height 30
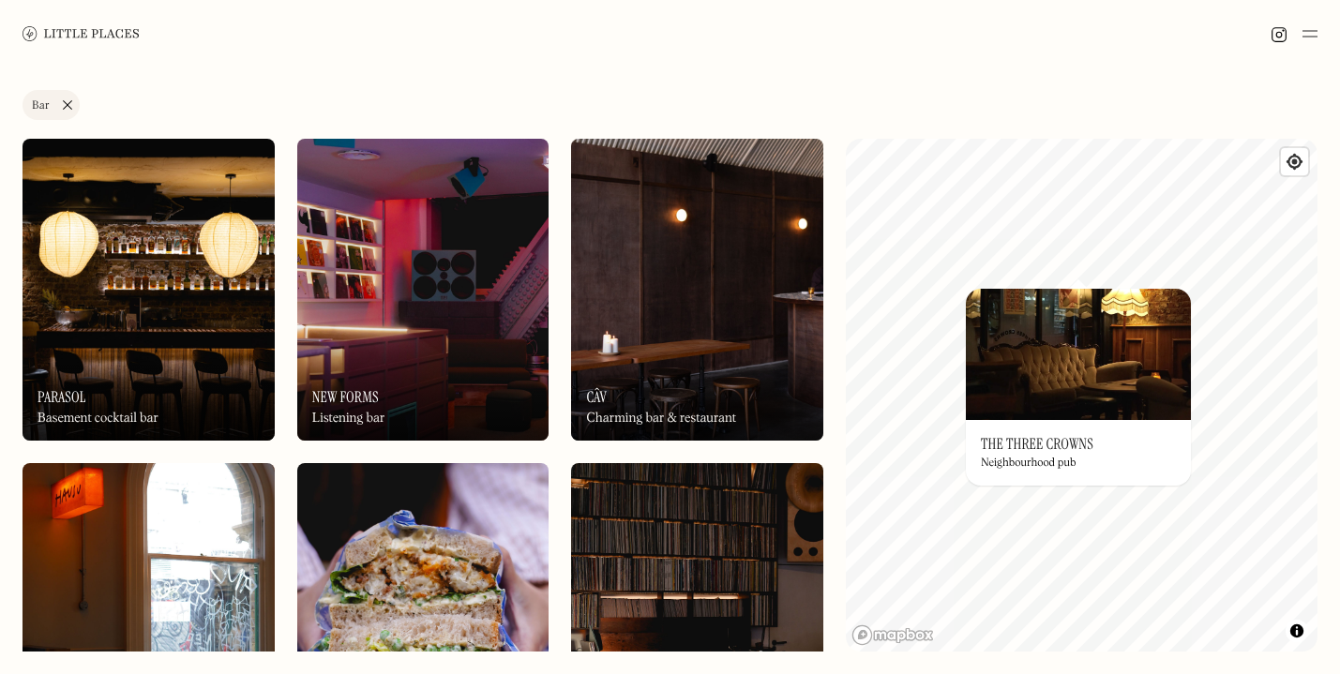
click at [644, 417] on div "Charming bar & restaurant" at bounding box center [661, 419] width 150 height 16
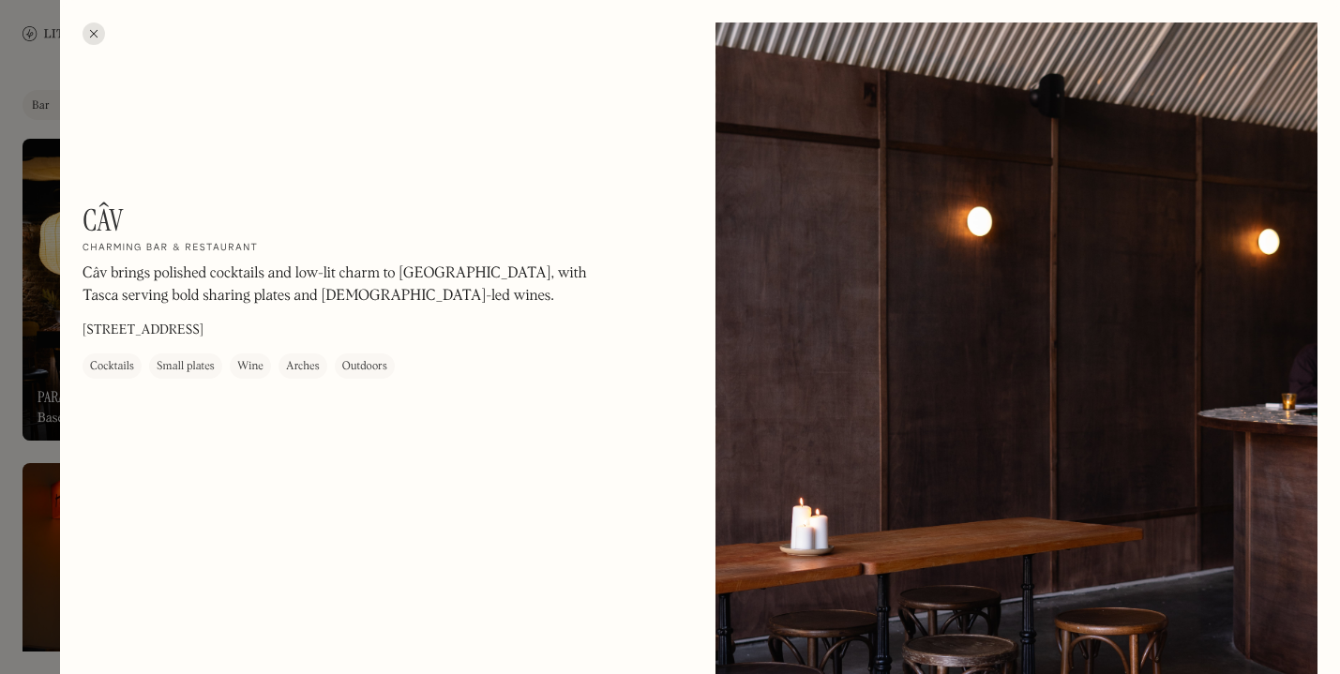
click at [94, 38] on div at bounding box center [94, 34] width 23 height 23
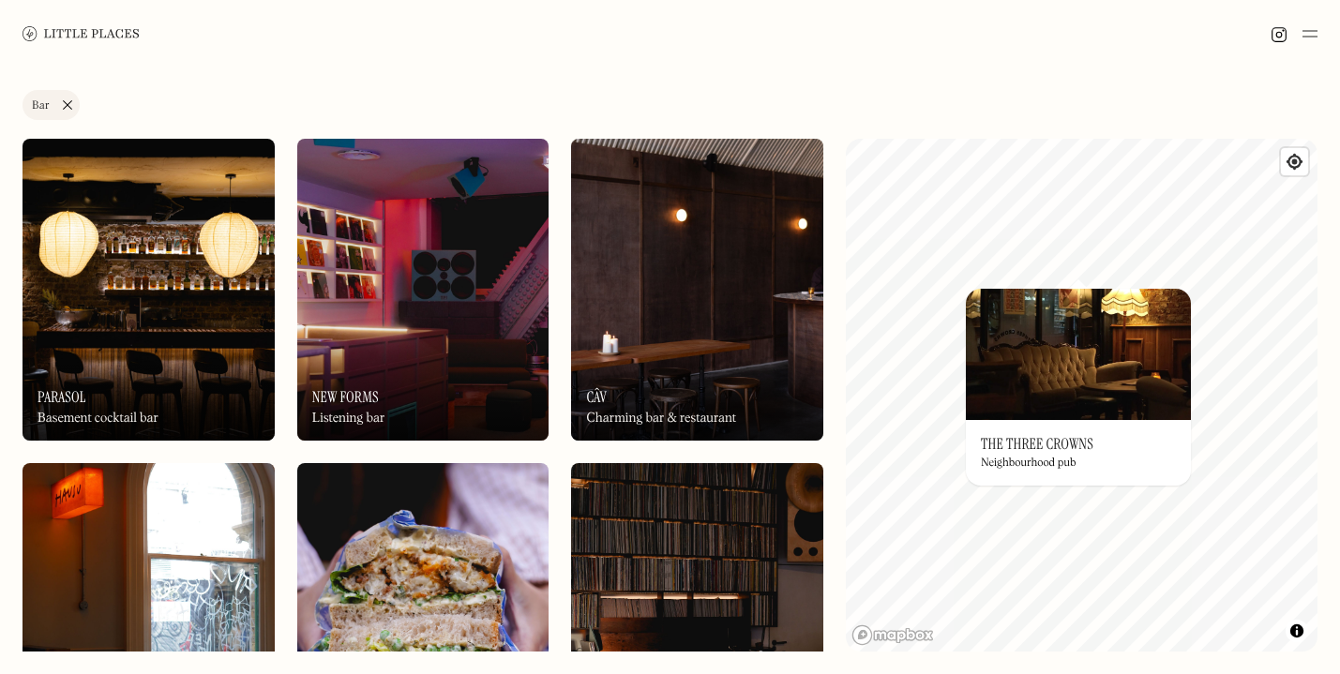
click at [713, 110] on div "Label Bar Wine bar Restaurant Coffee shop Bakery Deli Bar Taproom Bottle shop B…" at bounding box center [670, 109] width 1295 height 38
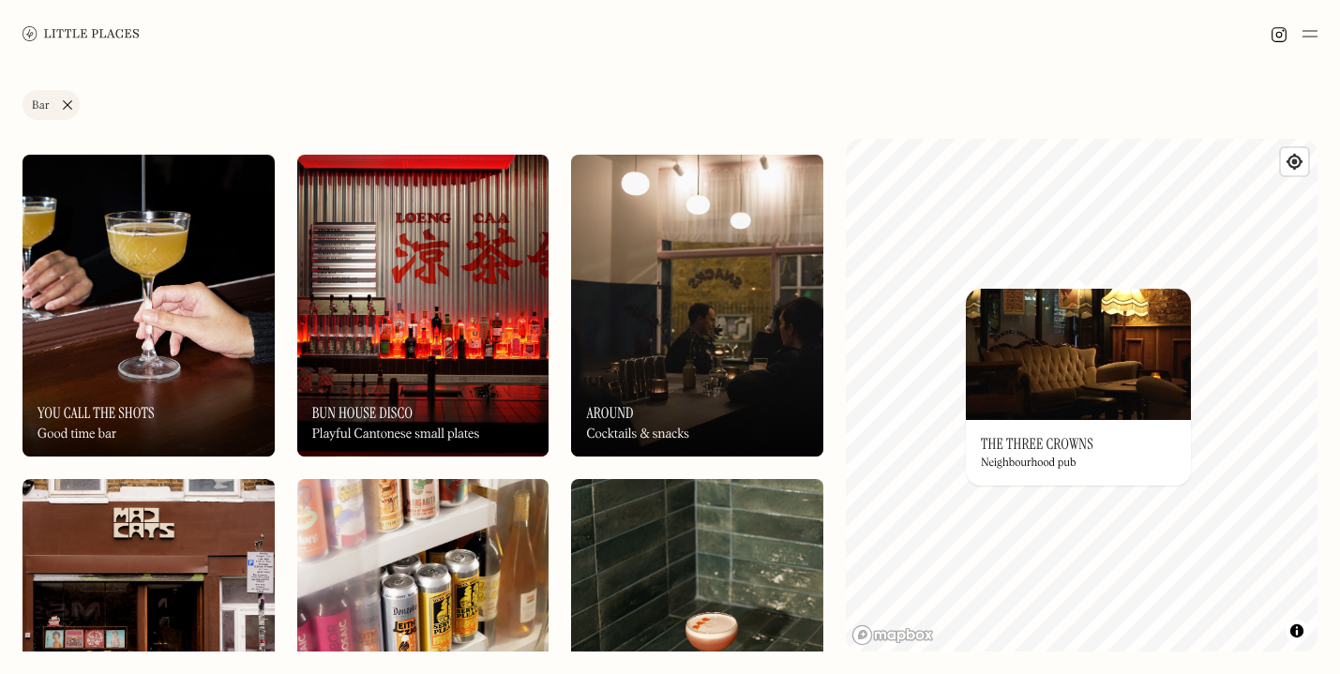
scroll to position [642, 0]
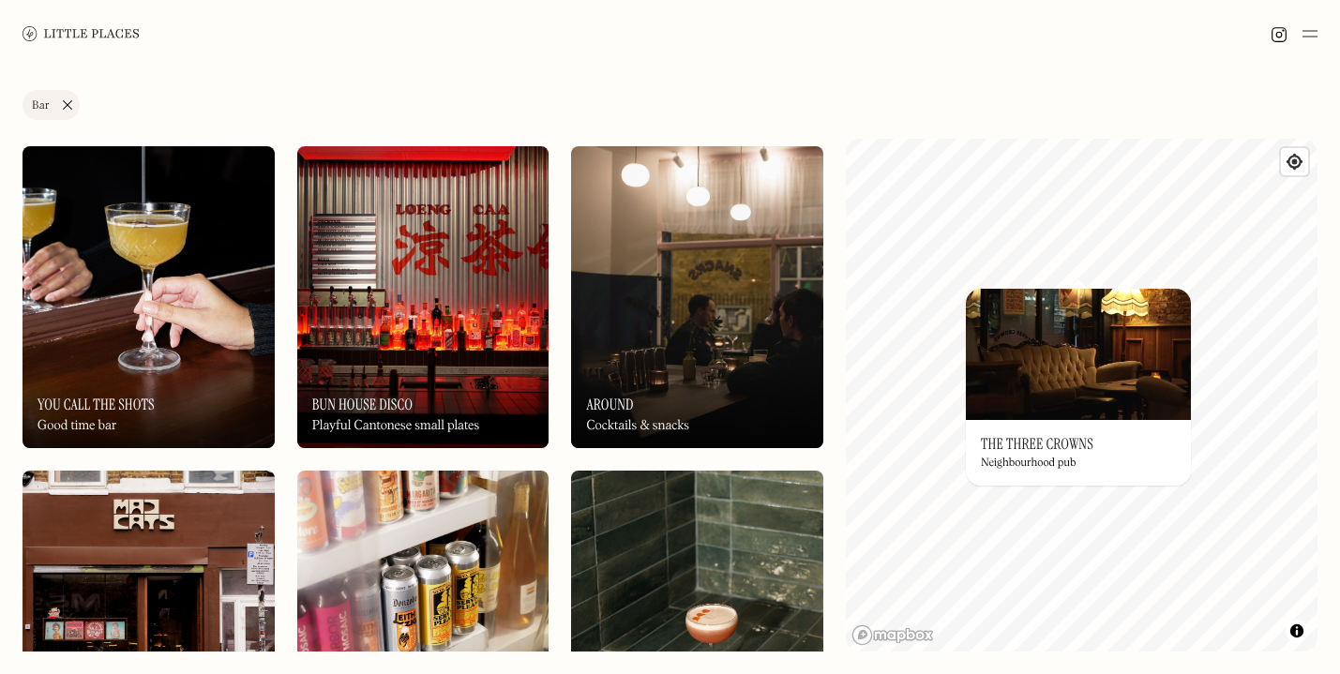
click at [146, 328] on img at bounding box center [149, 297] width 252 height 302
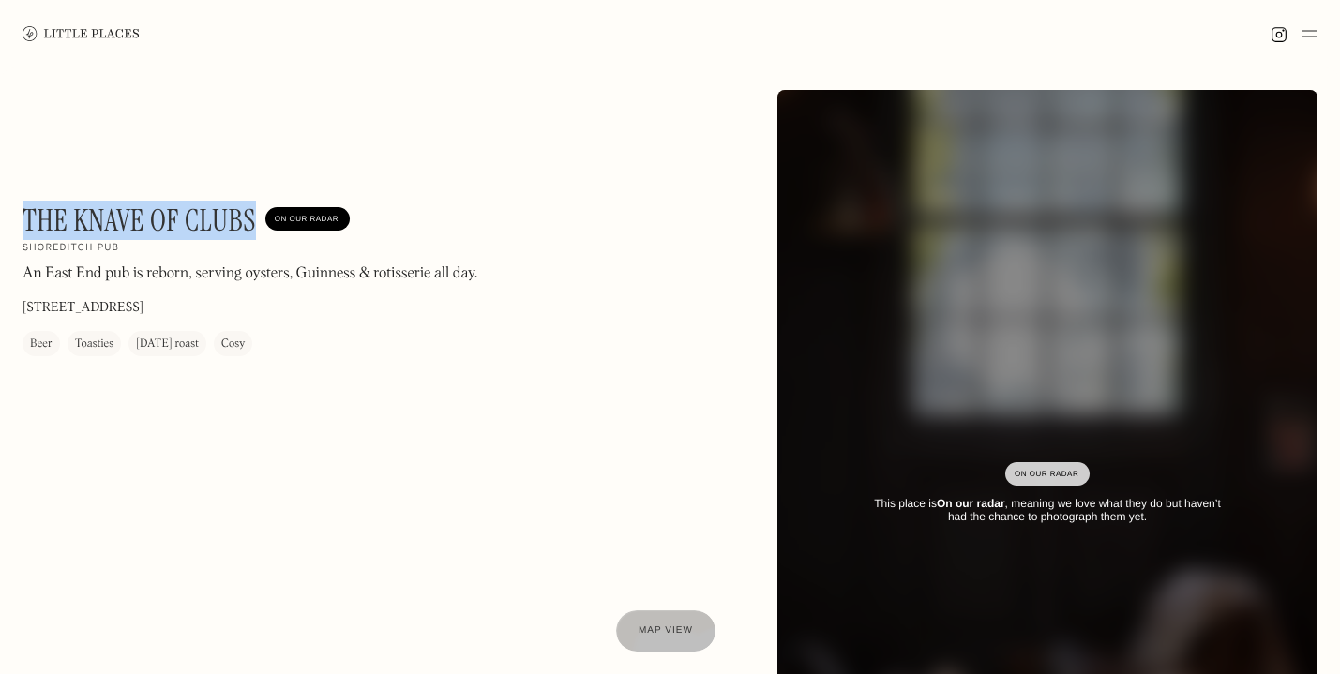
drag, startPoint x: 253, startPoint y: 217, endPoint x: 23, endPoint y: 216, distance: 229.7
click at [23, 216] on h1 "The Knave of Clubs" at bounding box center [139, 221] width 233 height 36
copy h1 "The Knave of Clubs"
